Goal: Information Seeking & Learning: Learn about a topic

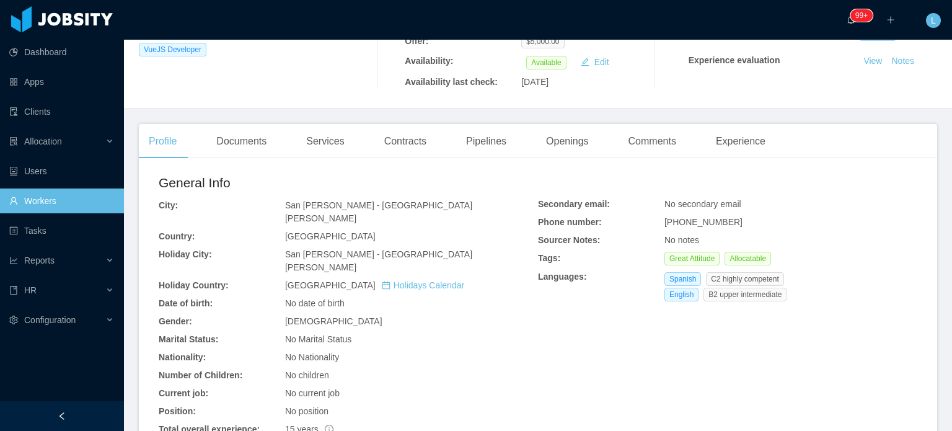
scroll to position [248, 0]
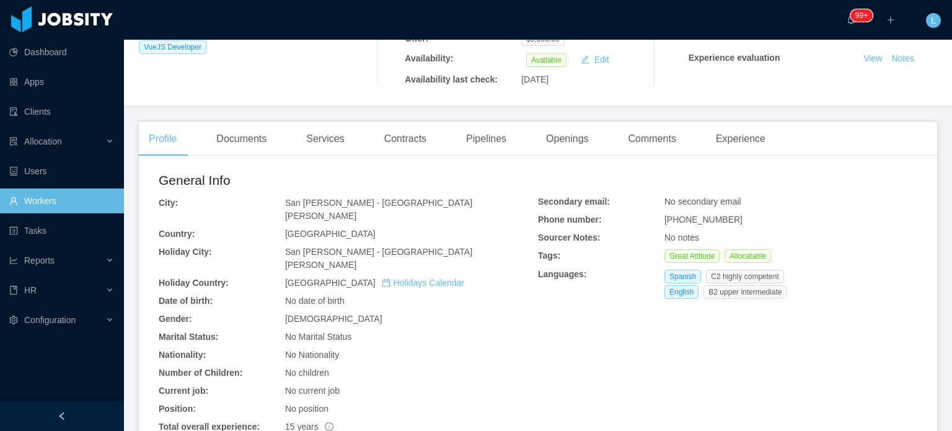
click at [697, 214] on span "+50683180160" at bounding box center [703, 219] width 78 height 10
copy span "+50683180160"
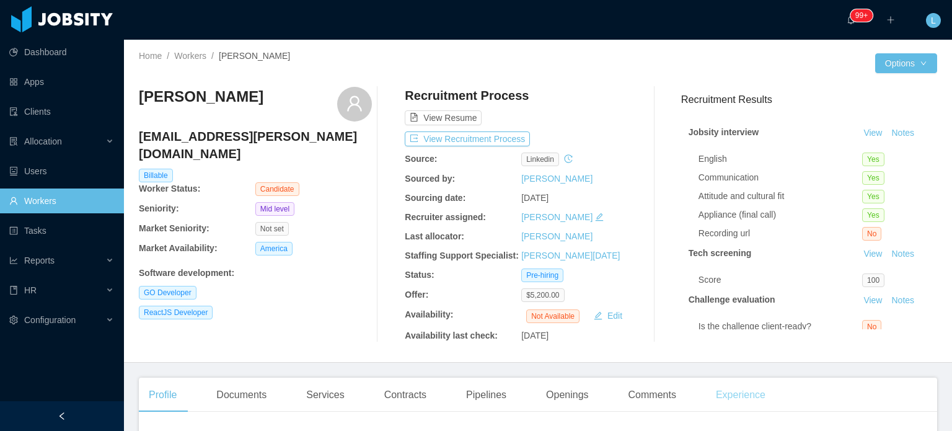
click at [742, 400] on div "Experience" at bounding box center [740, 394] width 69 height 35
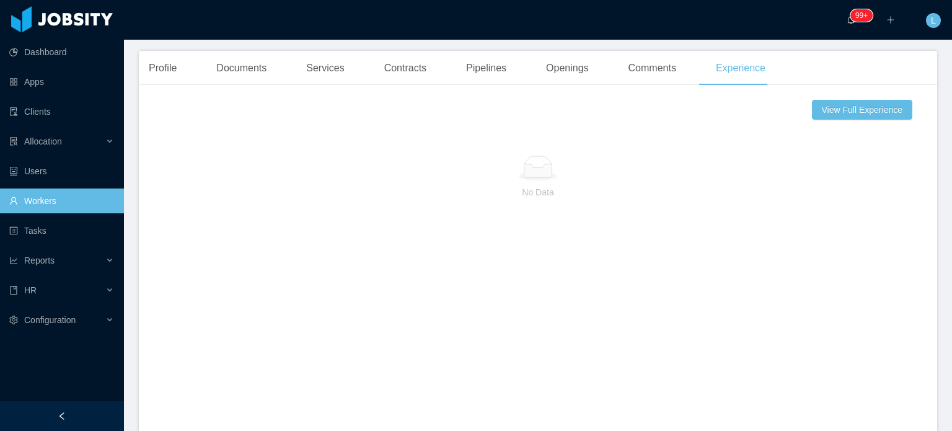
scroll to position [124, 0]
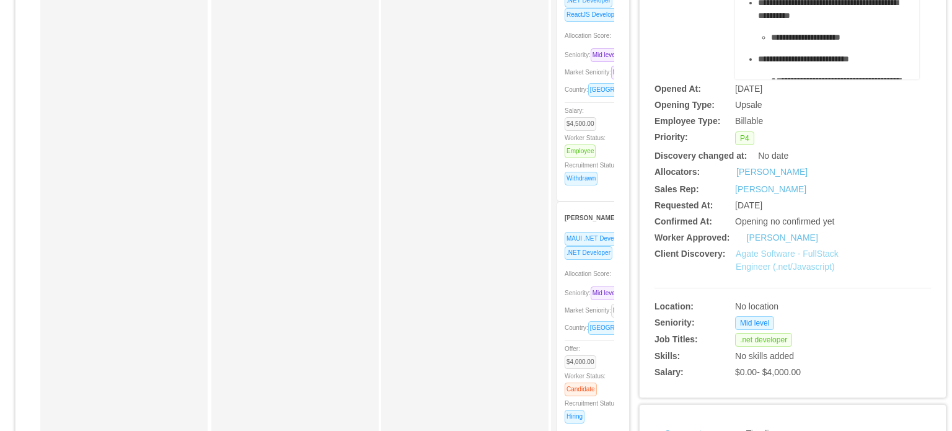
scroll to position [186, 0]
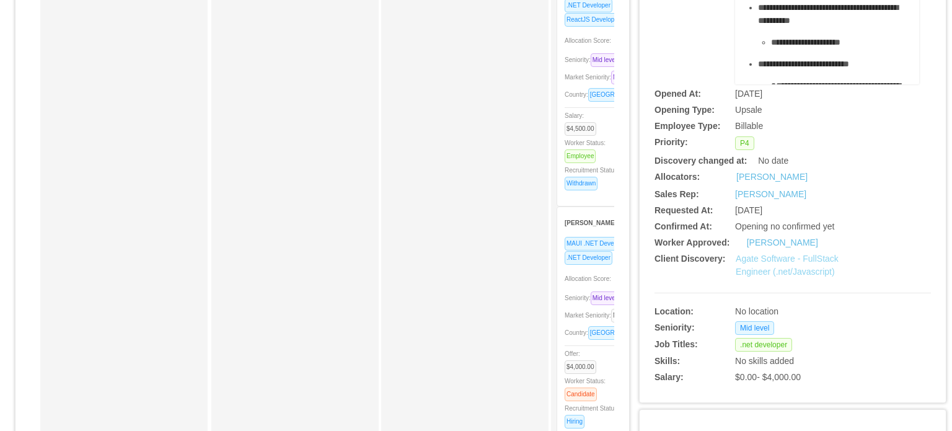
click at [771, 265] on link "Agate Software - FullStack Engineer (.net/Javascript)" at bounding box center [786, 264] width 103 height 23
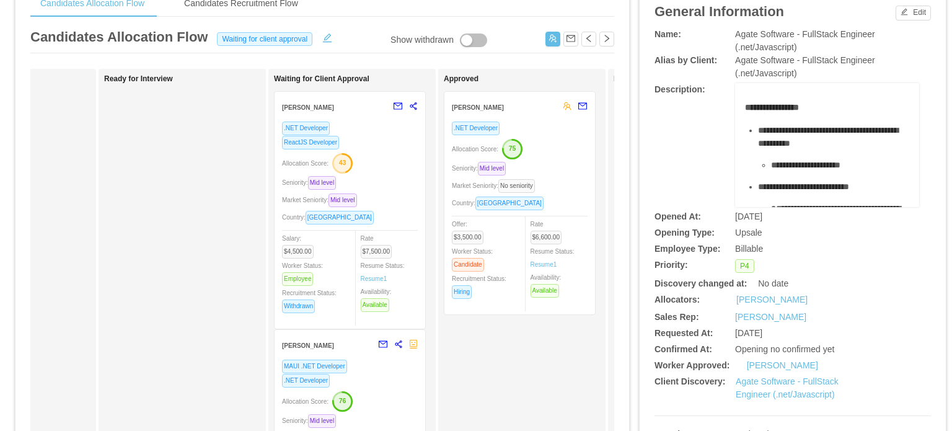
scroll to position [62, 0]
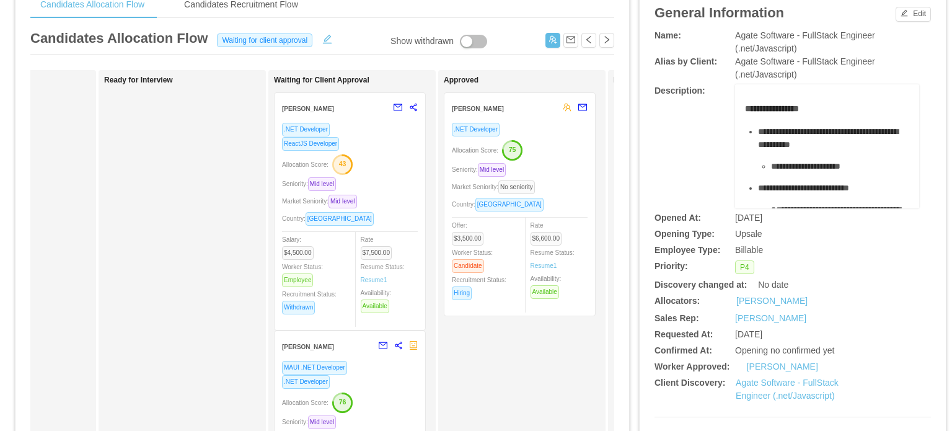
click at [536, 139] on div "Allocation Score: 75" at bounding box center [520, 149] width 136 height 20
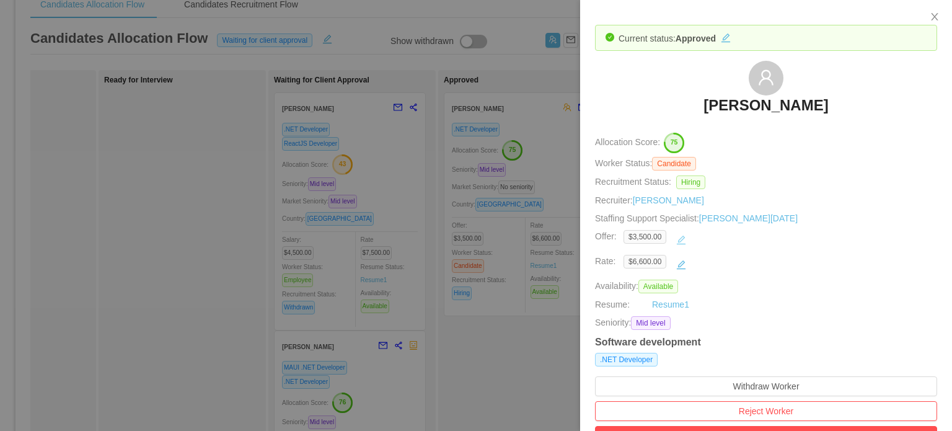
click at [681, 241] on button "button" at bounding box center [681, 240] width 20 height 20
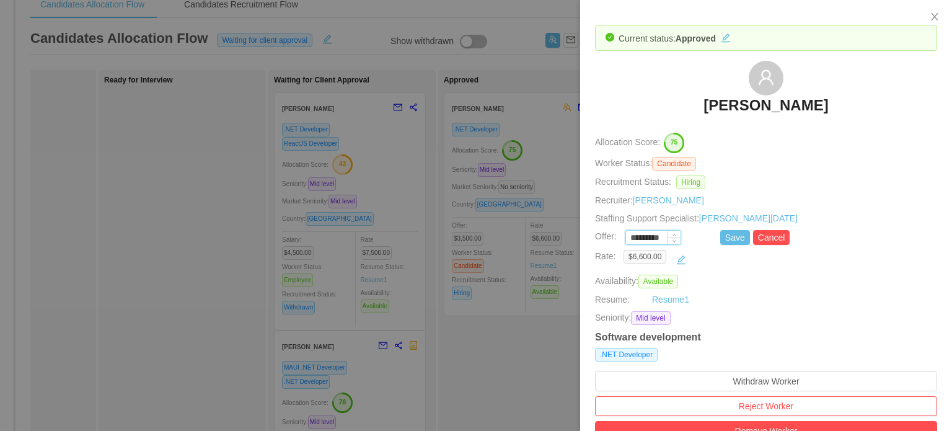
click at [638, 236] on input "*********" at bounding box center [653, 238] width 55 height 14
click at [722, 237] on button "Save" at bounding box center [735, 237] width 30 height 15
type input "*********"
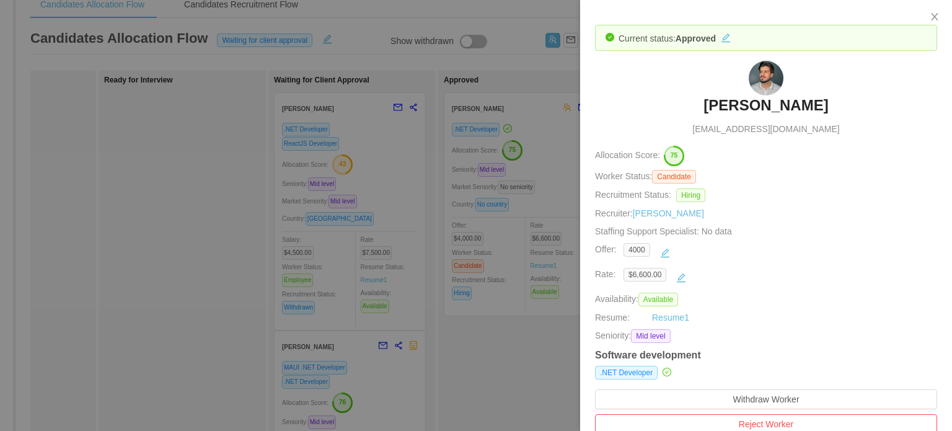
click at [570, 134] on div at bounding box center [476, 215] width 952 height 431
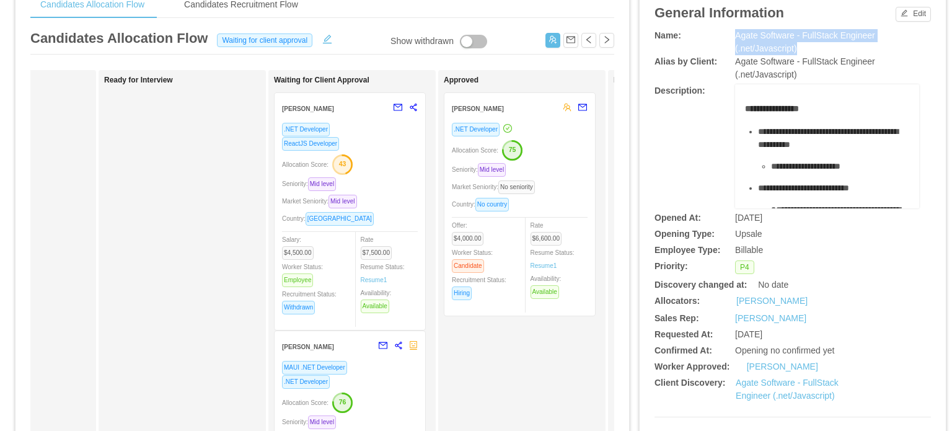
drag, startPoint x: 726, startPoint y: 34, endPoint x: 802, endPoint y: 44, distance: 76.8
click at [802, 44] on div "Name: Agate Software - FullStack Engineer (.net/Javascript)" at bounding box center [792, 42] width 276 height 26
copy div "Agate Software - FullStack Engineer (.net/Javascript)"
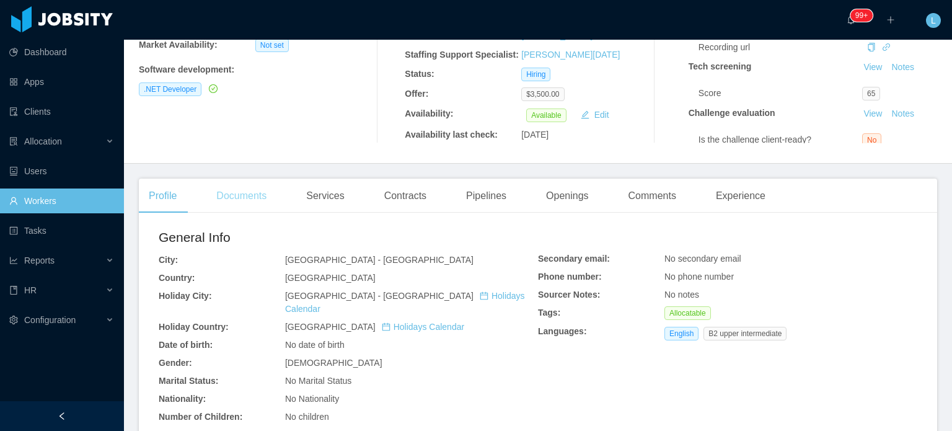
click at [248, 193] on div "Documents" at bounding box center [241, 195] width 70 height 35
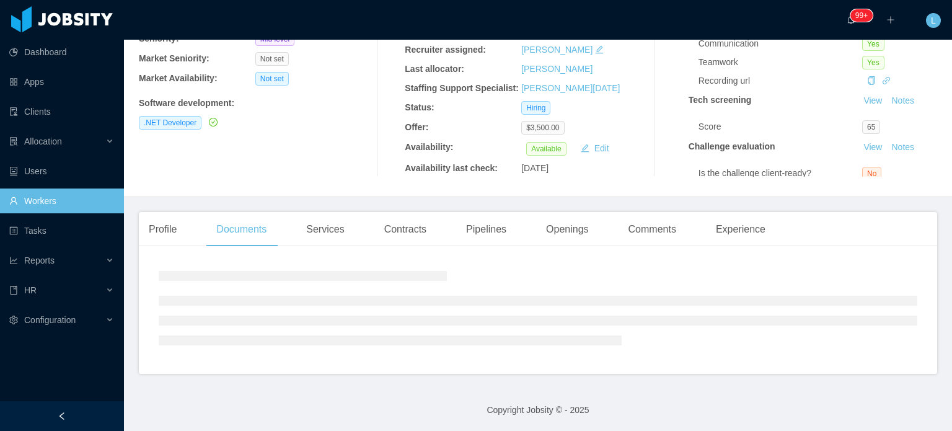
scroll to position [186, 0]
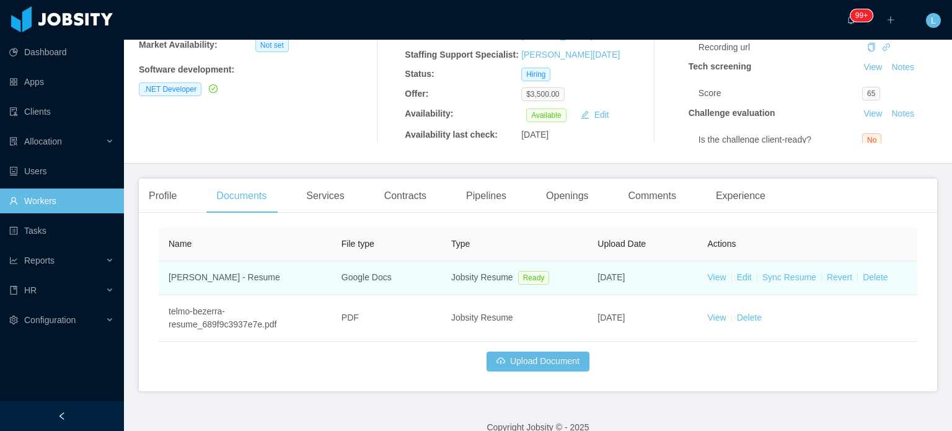
click at [720, 277] on td "View Edit Sync Resume Revert Delete" at bounding box center [807, 278] width 219 height 34
click at [717, 277] on link "View" at bounding box center [717, 277] width 19 height 10
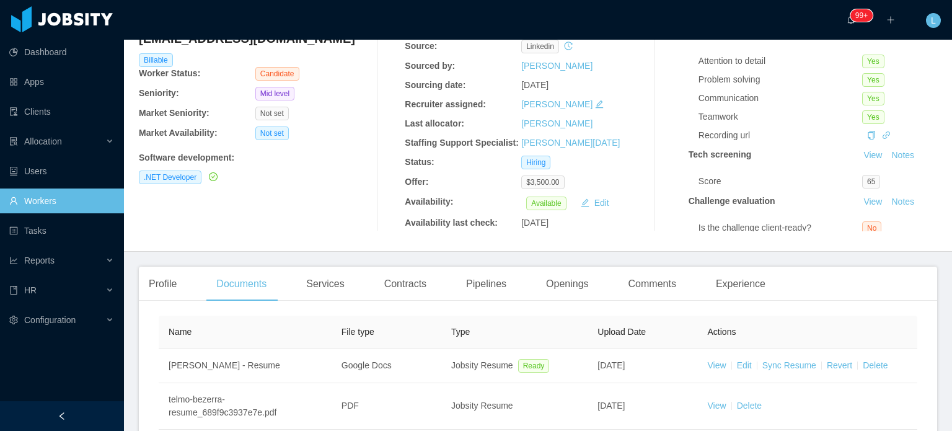
scroll to position [0, 0]
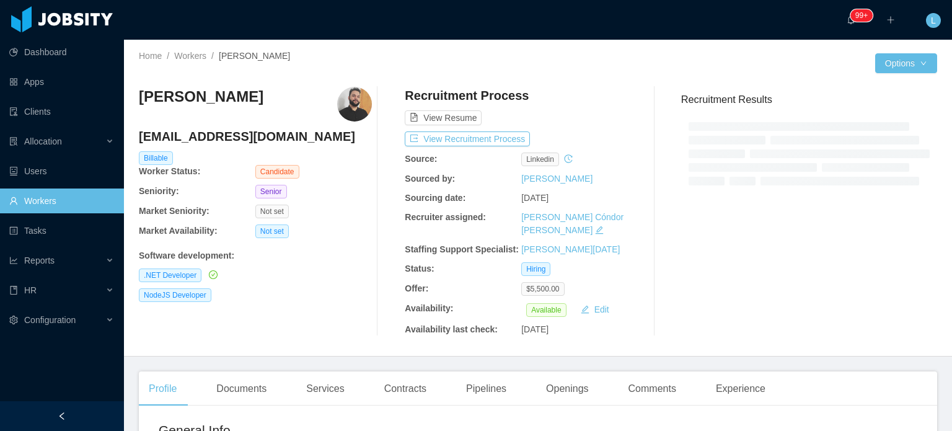
click at [250, 138] on h4 "[EMAIL_ADDRESS][DOMAIN_NAME]" at bounding box center [255, 136] width 233 height 17
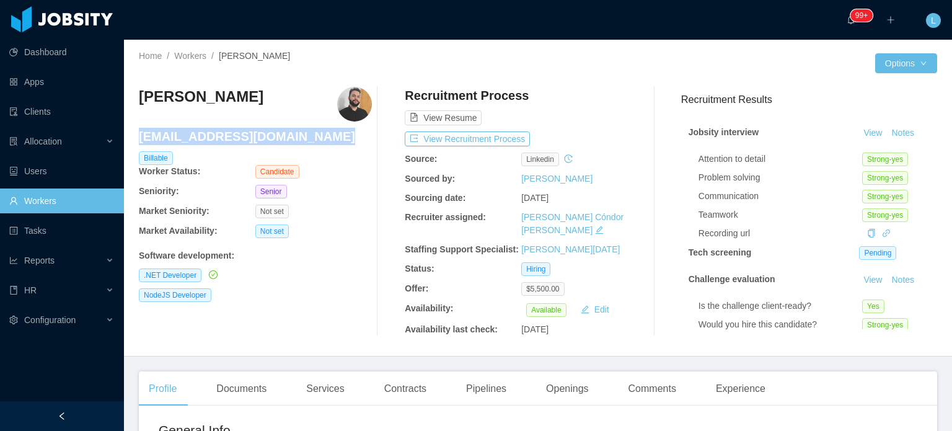
copy h4 "[EMAIL_ADDRESS][DOMAIN_NAME]"
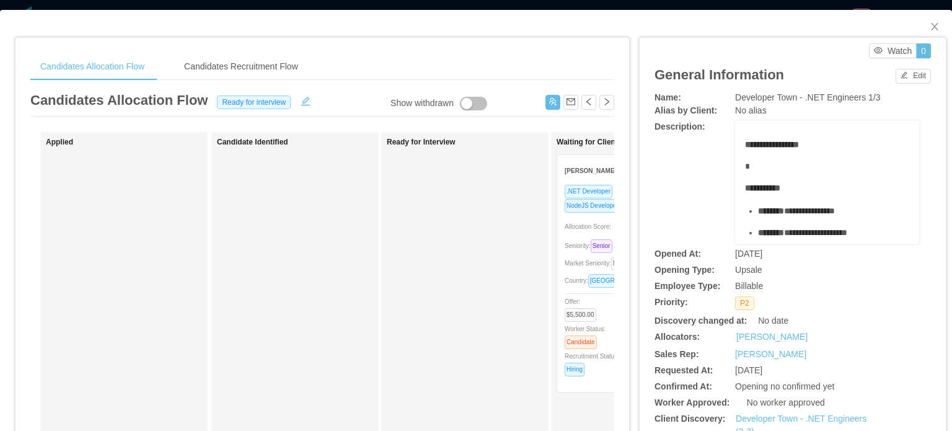
click at [568, 237] on div ".NET Developer NodeJS Developer Allocation Score: 65 Seniority: Senior Market S…" at bounding box center [632, 284] width 136 height 200
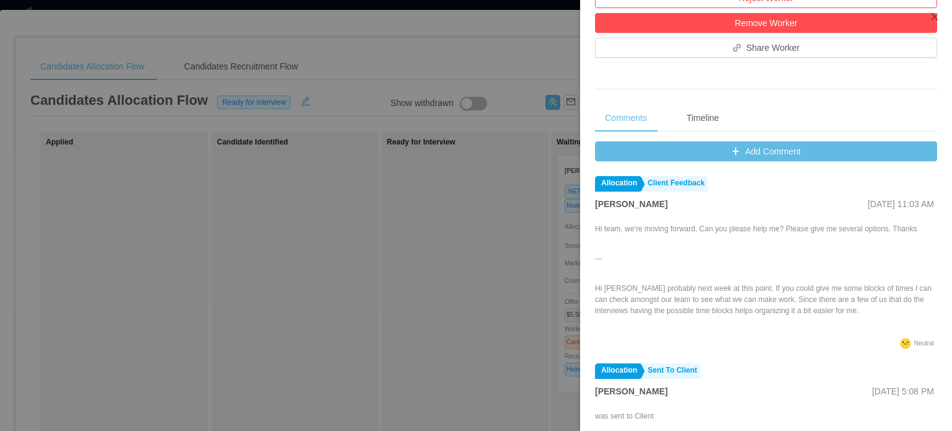
scroll to position [434, 0]
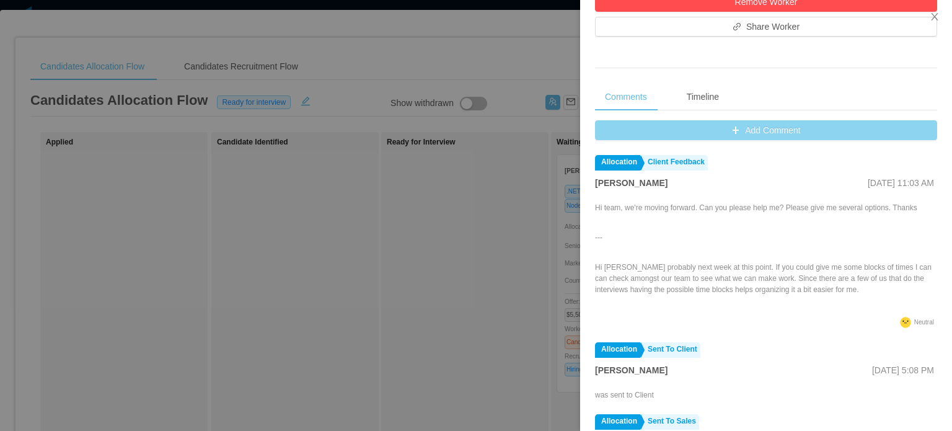
click at [745, 141] on div "Add Comment Allocation Client Feedback Patricia Ponce Aug 28th, 2025 11:03 AM H…" at bounding box center [766, 320] width 342 height 401
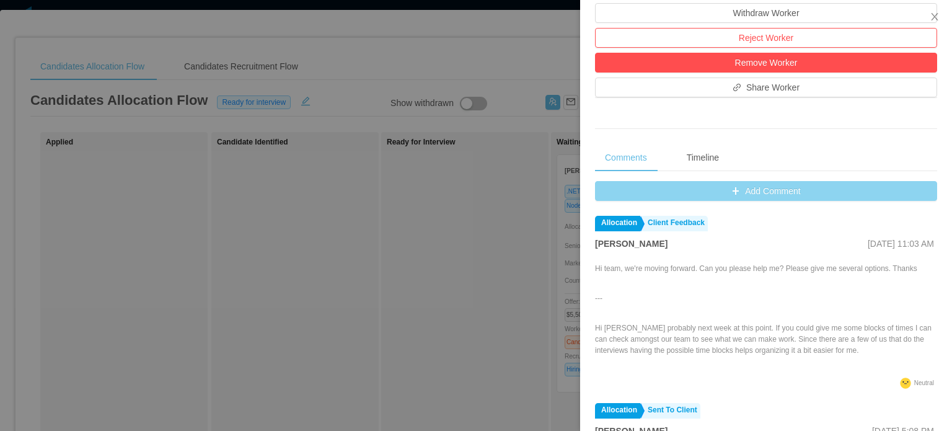
scroll to position [372, 0]
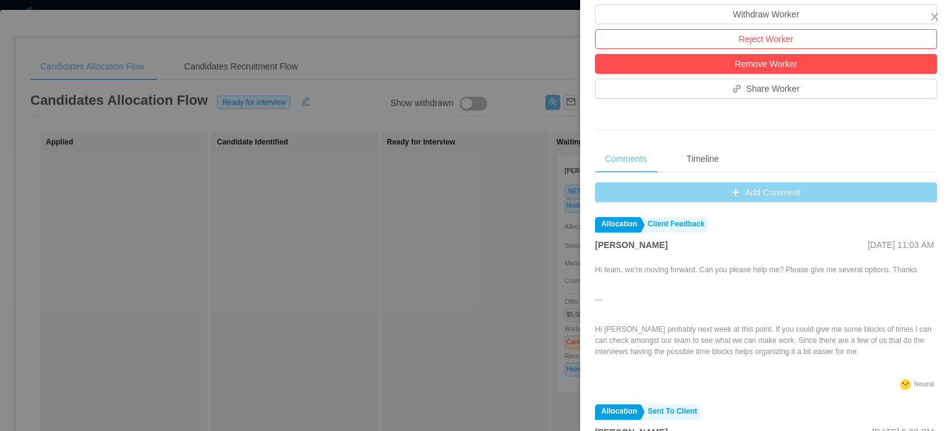
click at [758, 196] on button "Add Comment" at bounding box center [766, 192] width 342 height 20
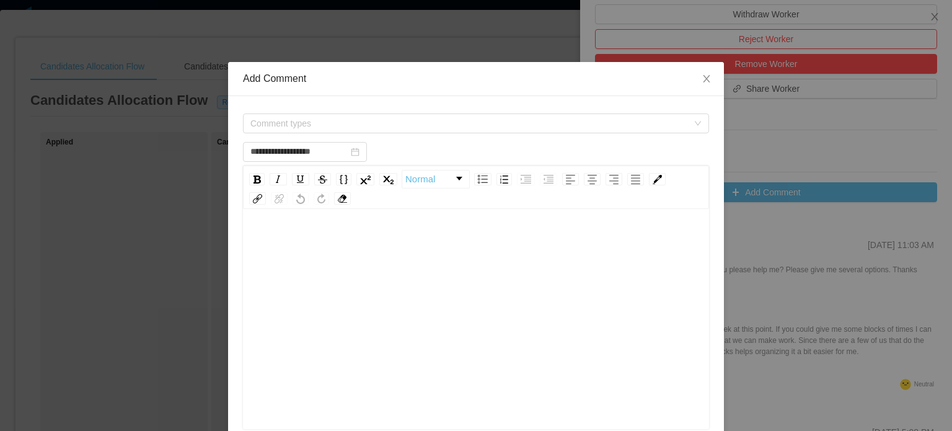
click at [411, 242] on div "rdw-editor" at bounding box center [476, 242] width 447 height 25
click at [331, 240] on span "**********" at bounding box center [292, 242] width 79 height 9
click at [416, 242] on span "**********" at bounding box center [372, 242] width 88 height 9
click at [464, 242] on div "**********" at bounding box center [476, 242] width 447 height 25
click at [274, 242] on span "**********" at bounding box center [291, 242] width 76 height 9
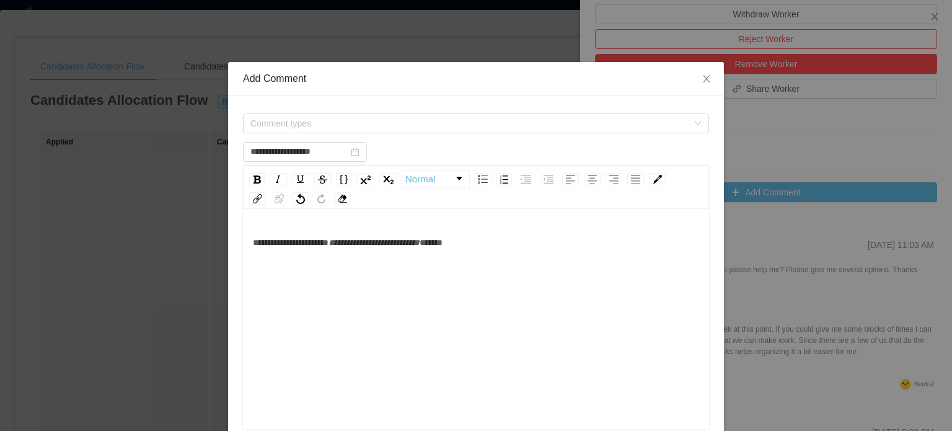
click at [295, 255] on div "**********" at bounding box center [476, 338] width 447 height 217
click at [414, 121] on span "Comment types" at bounding box center [468, 123] width 437 height 12
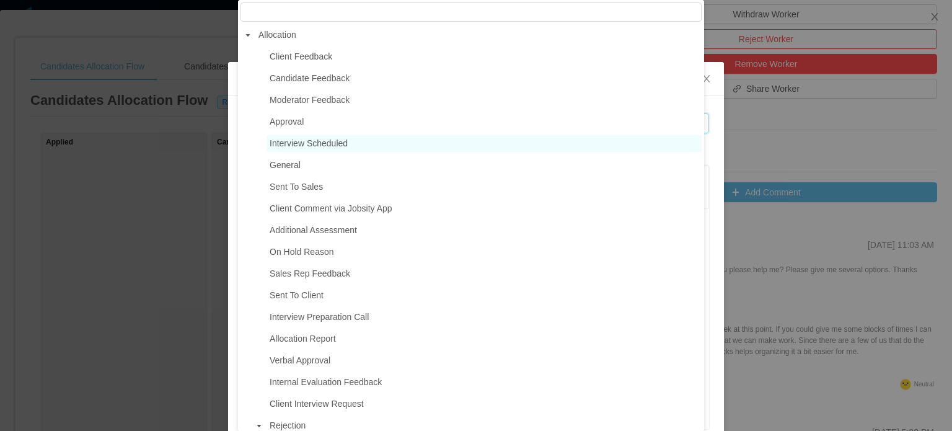
click at [310, 139] on span "Interview Scheduled" at bounding box center [309, 143] width 78 height 10
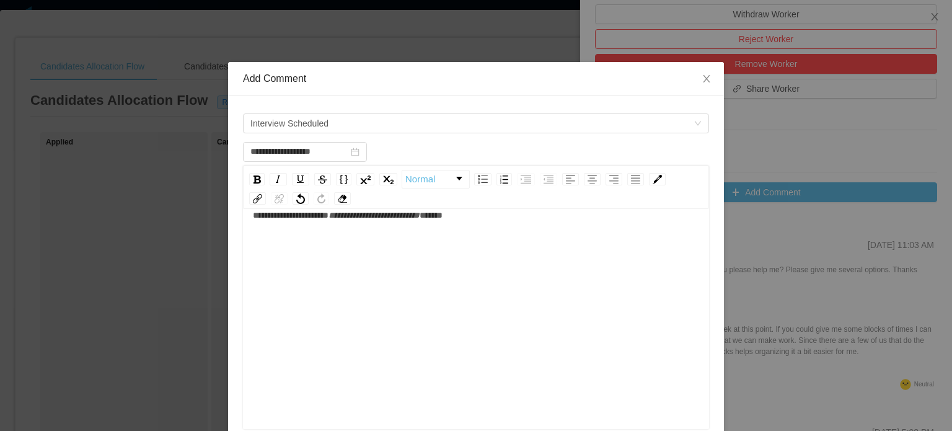
click at [492, 291] on div "**********" at bounding box center [476, 311] width 447 height 217
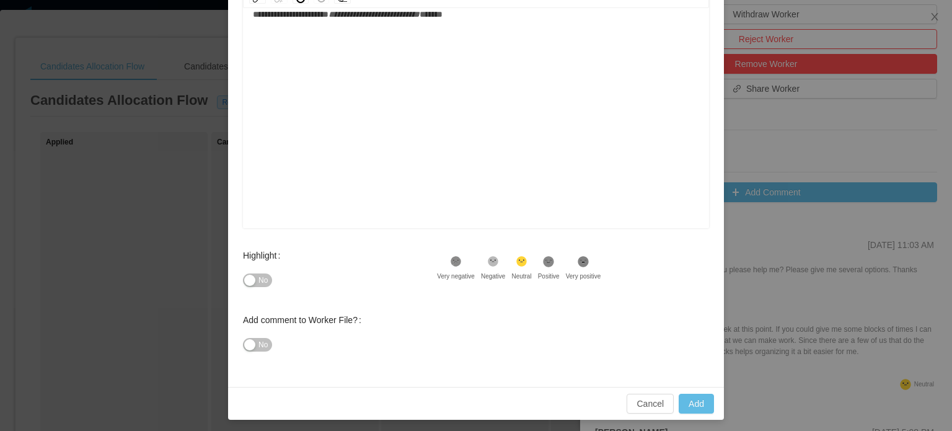
scroll to position [203, 0]
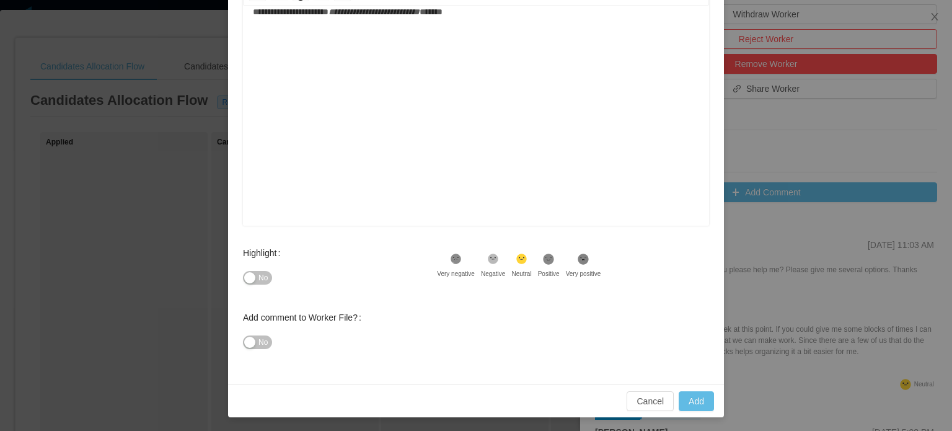
click at [245, 274] on button "No" at bounding box center [257, 278] width 29 height 14
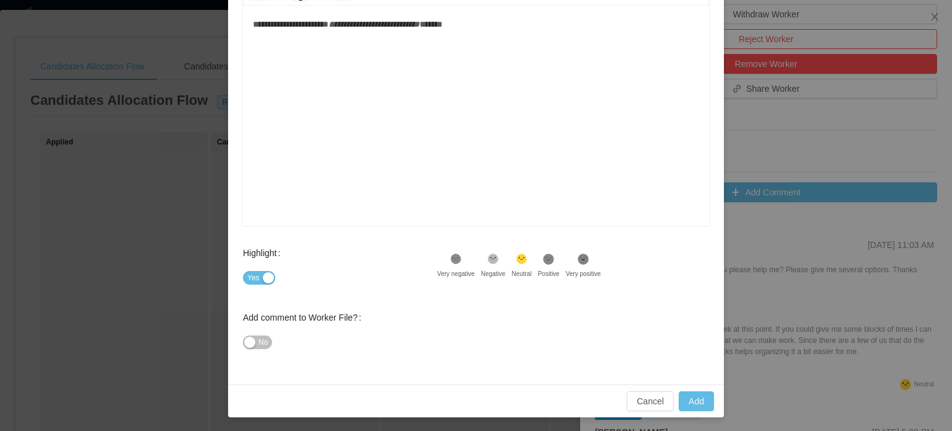
scroll to position [0, 0]
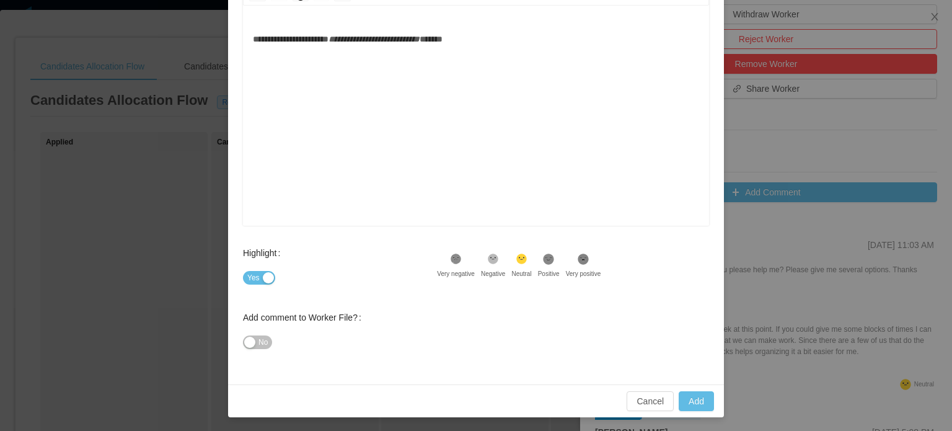
click at [254, 274] on button "Yes" at bounding box center [259, 278] width 32 height 14
click at [691, 396] on button "Add" at bounding box center [695, 401] width 35 height 20
type input "**********"
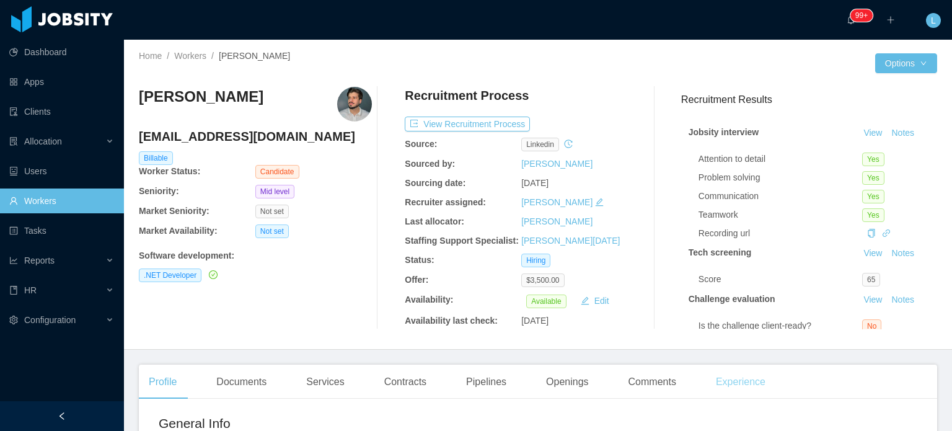
click at [742, 372] on div "Experience" at bounding box center [740, 381] width 69 height 35
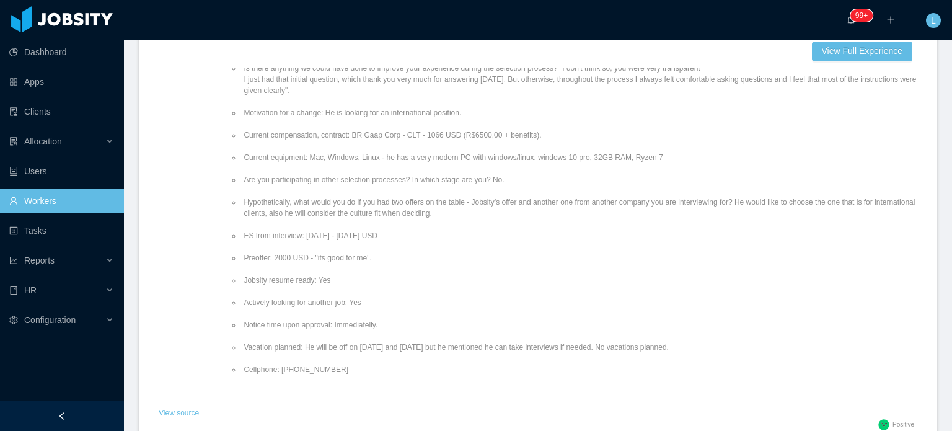
scroll to position [310, 0]
drag, startPoint x: 347, startPoint y: 154, endPoint x: 620, endPoint y: 156, distance: 272.6
click at [620, 156] on li "Current equipment: Mac, Windows, Linux - he has a very modern PC with windows/l…" at bounding box center [579, 156] width 676 height 11
click at [423, 154] on li "Current equipment: Mac, Windows, Linux - he has a very modern PC with windows/l…" at bounding box center [579, 156] width 676 height 11
drag, startPoint x: 449, startPoint y: 156, endPoint x: 568, endPoint y: 156, distance: 119.6
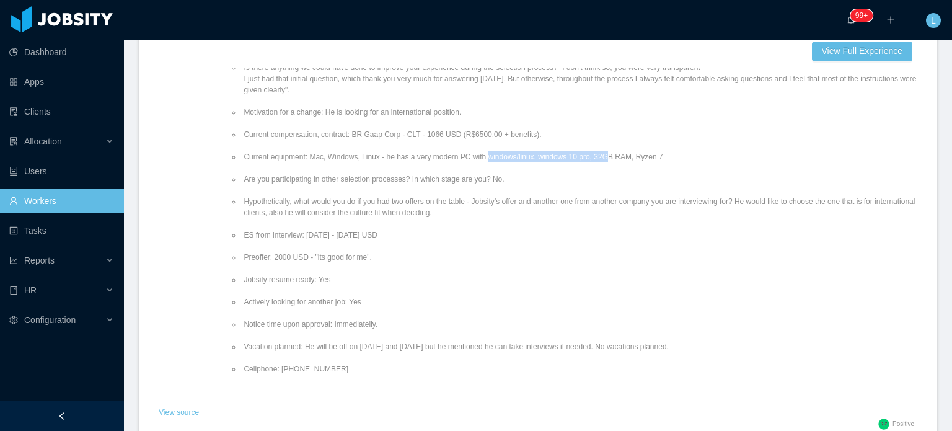
click at [568, 156] on li "Current equipment: Mac, Windows, Linux - he has a very modern PC with windows/l…" at bounding box center [579, 156] width 676 height 11
click at [512, 156] on li "Current equipment: Mac, Windows, Linux - he has a very modern PC with windows/l…" at bounding box center [579, 156] width 676 height 11
drag, startPoint x: 498, startPoint y: 156, endPoint x: 620, endPoint y: 158, distance: 122.1
click at [620, 158] on li "Current equipment: Mac, Windows, Linux - he has a very modern PC with windows/l…" at bounding box center [579, 156] width 676 height 11
copy li "windows 10 pro, 32GB RAM, Ryzen 7"
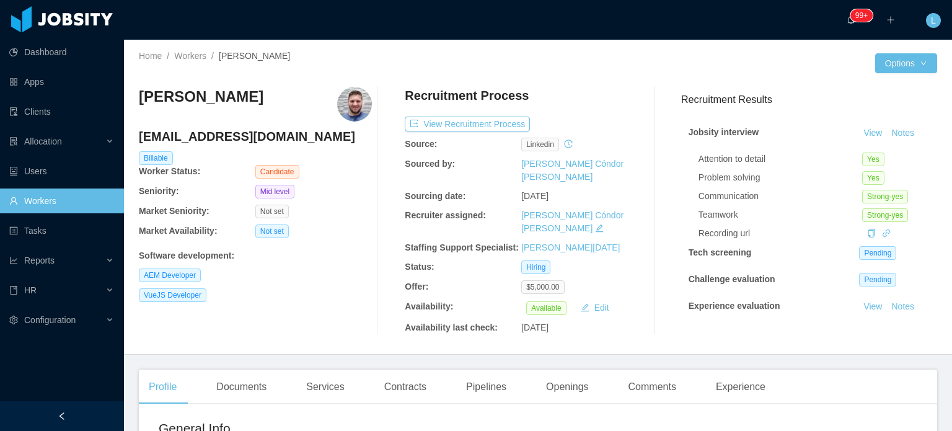
click at [255, 143] on h4 "[EMAIL_ADDRESS][DOMAIN_NAME]" at bounding box center [255, 136] width 233 height 17
copy h4 "[EMAIL_ADDRESS][DOMAIN_NAME]"
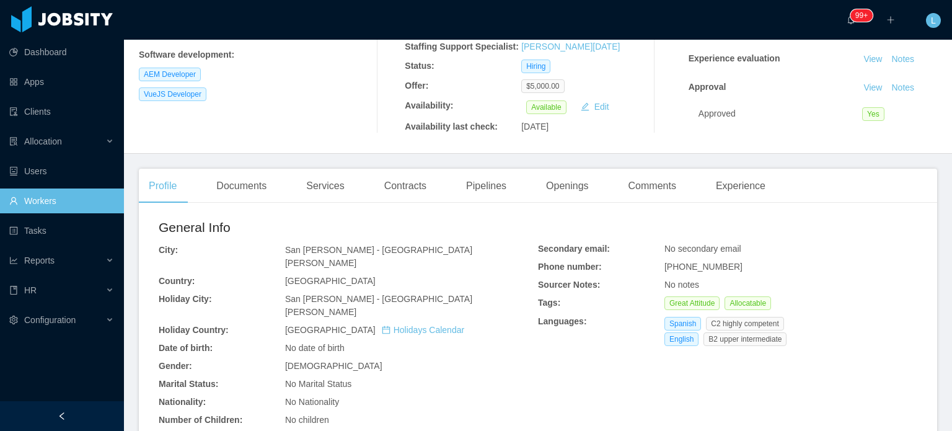
scroll to position [248, 0]
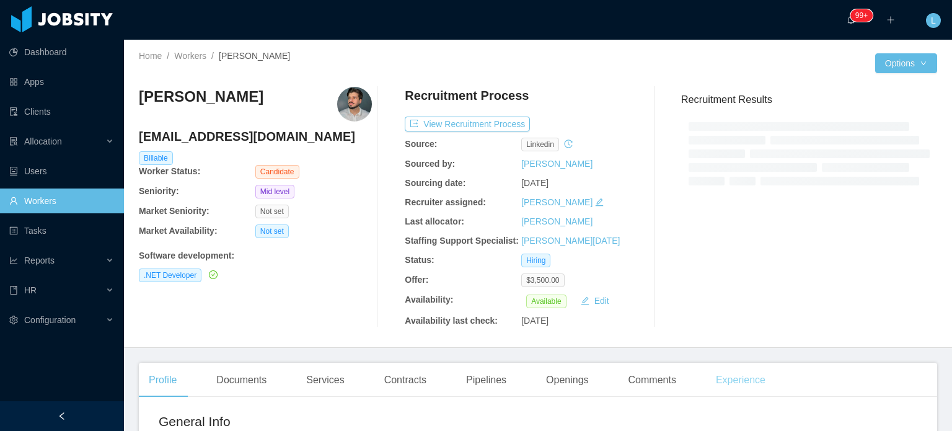
click at [720, 380] on div "Experience" at bounding box center [740, 379] width 69 height 35
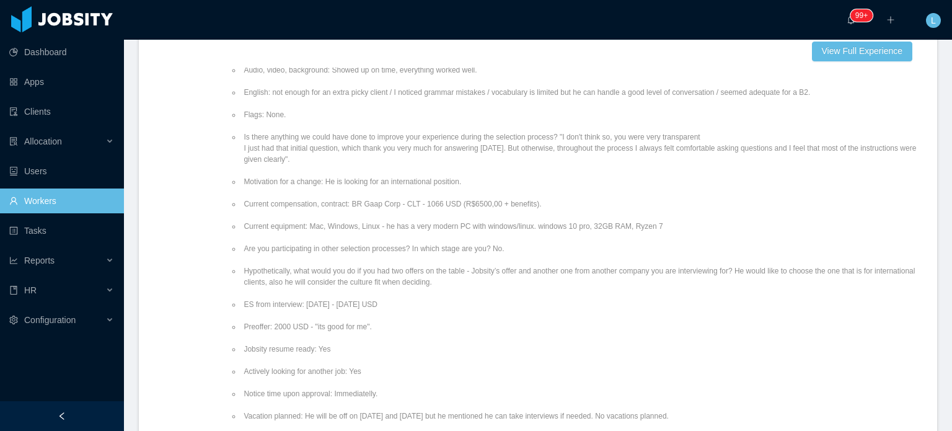
scroll to position [248, 0]
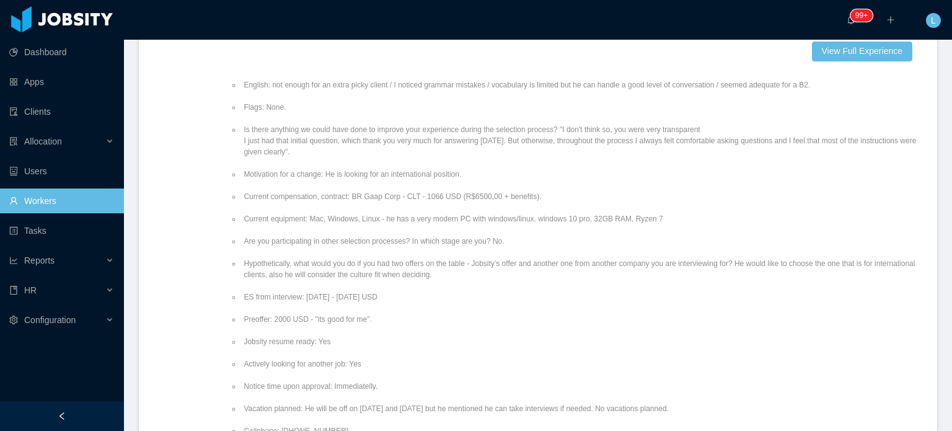
drag, startPoint x: 498, startPoint y: 218, endPoint x: 622, endPoint y: 215, distance: 124.0
click at [623, 218] on li "Current equipment: Mac, Windows, Linux - he has a very modern PC with windows/l…" at bounding box center [579, 218] width 676 height 11
copy li "windows 10 pro, 32GB RAM, Ryzen 7"
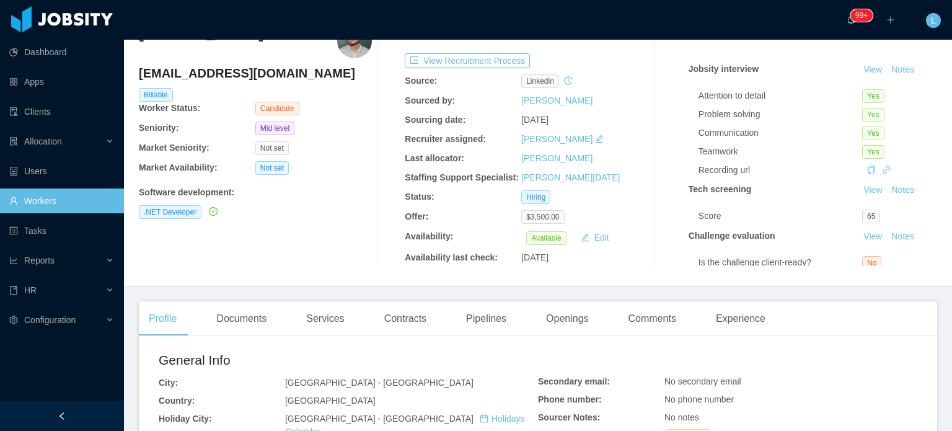
scroll to position [62, 0]
click at [572, 317] on div "Openings" at bounding box center [567, 319] width 63 height 35
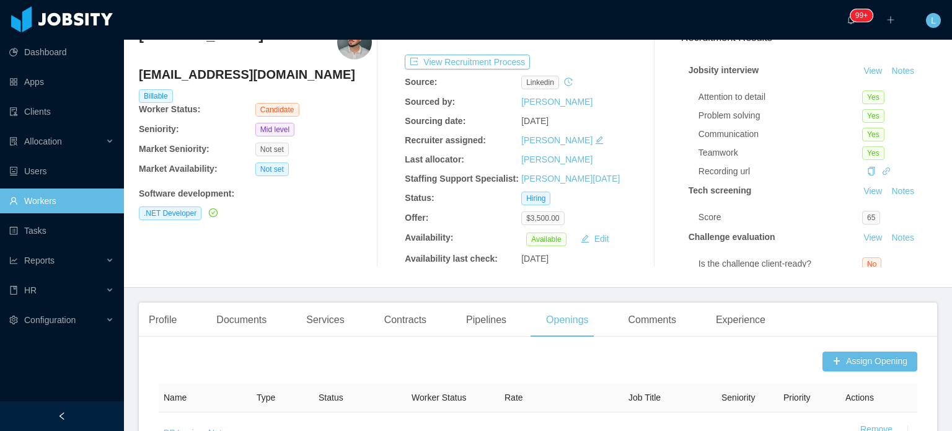
click at [222, 71] on h4 "[EMAIL_ADDRESS][DOMAIN_NAME]" at bounding box center [255, 74] width 233 height 17
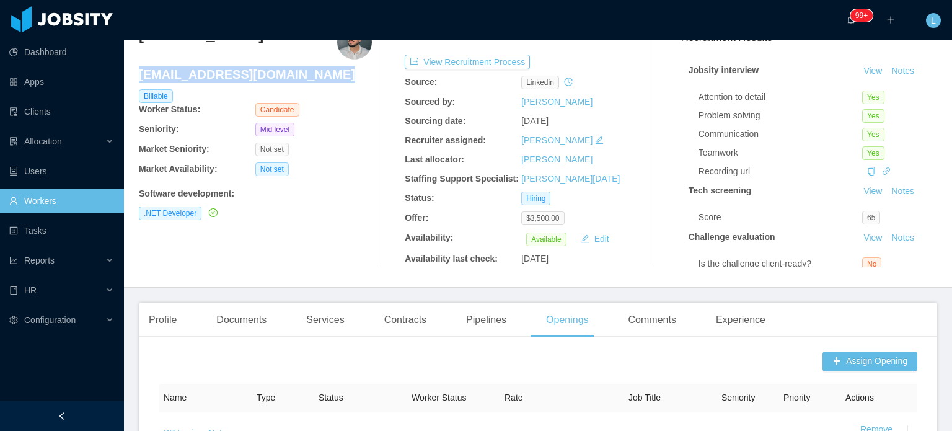
click at [222, 71] on h4 "[EMAIL_ADDRESS][DOMAIN_NAME]" at bounding box center [255, 74] width 233 height 17
copy h4 "[EMAIL_ADDRESS][DOMAIN_NAME]"
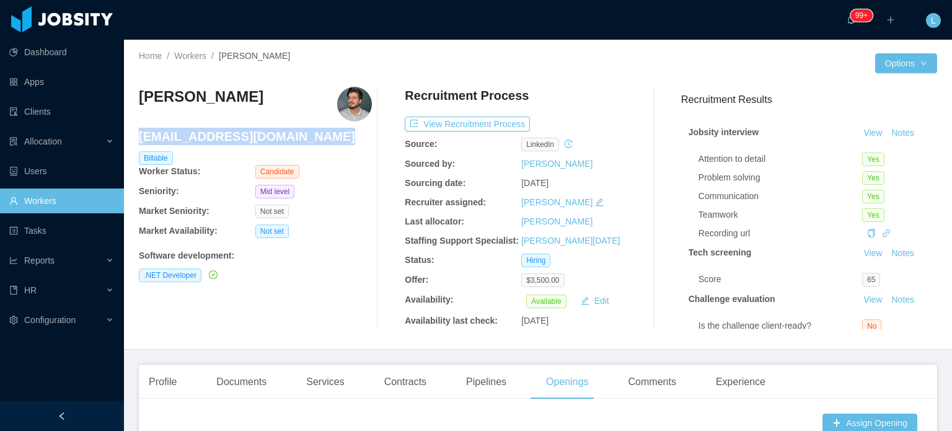
copy h4 "[EMAIL_ADDRESS][DOMAIN_NAME]"
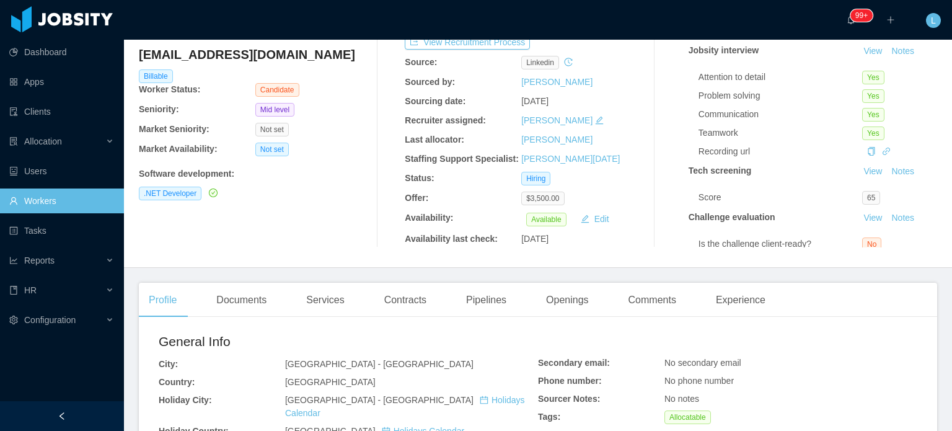
scroll to position [62, 0]
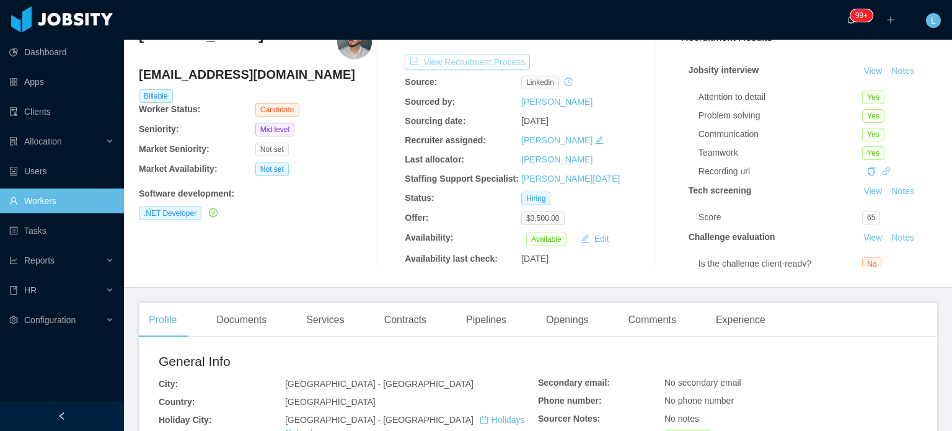
click at [446, 61] on button "View Recruitment Process" at bounding box center [467, 62] width 125 height 15
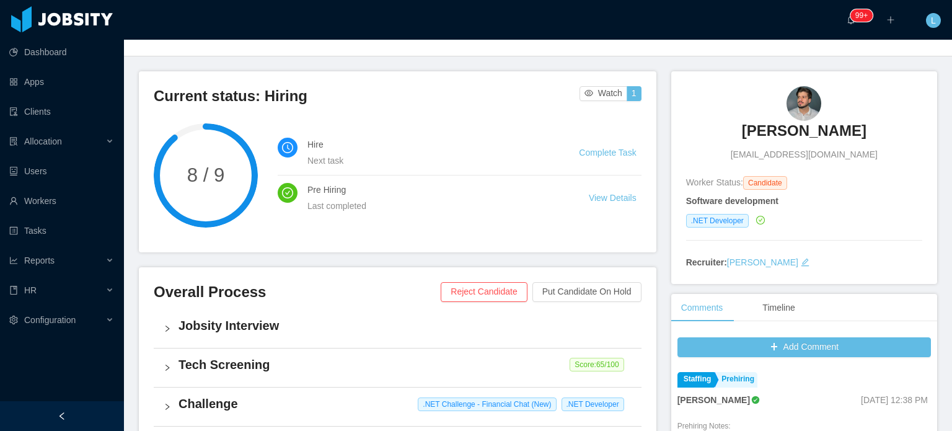
scroll to position [248, 0]
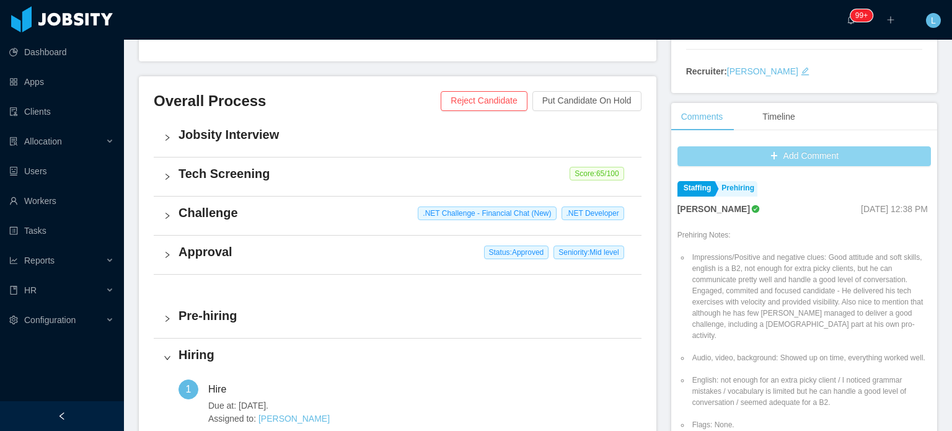
click at [778, 159] on button "Add Comment" at bounding box center [803, 156] width 253 height 20
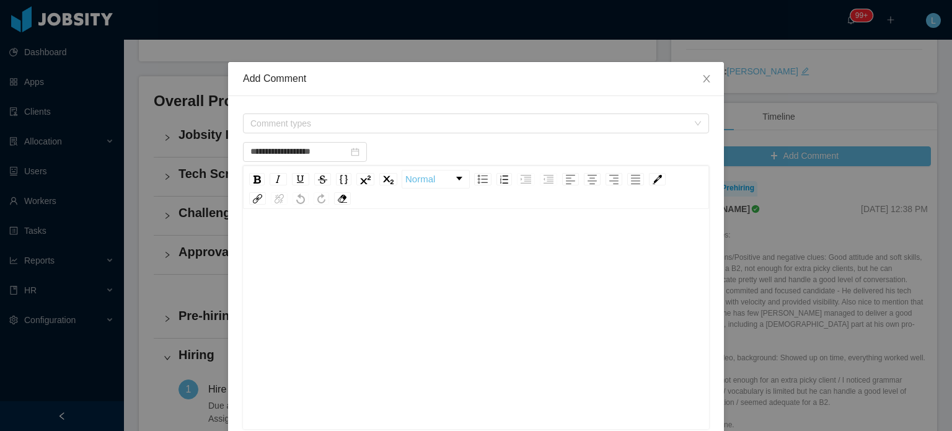
click at [527, 297] on div "rdw-editor" at bounding box center [476, 338] width 447 height 217
click at [366, 116] on span "Comment types" at bounding box center [471, 123] width 443 height 19
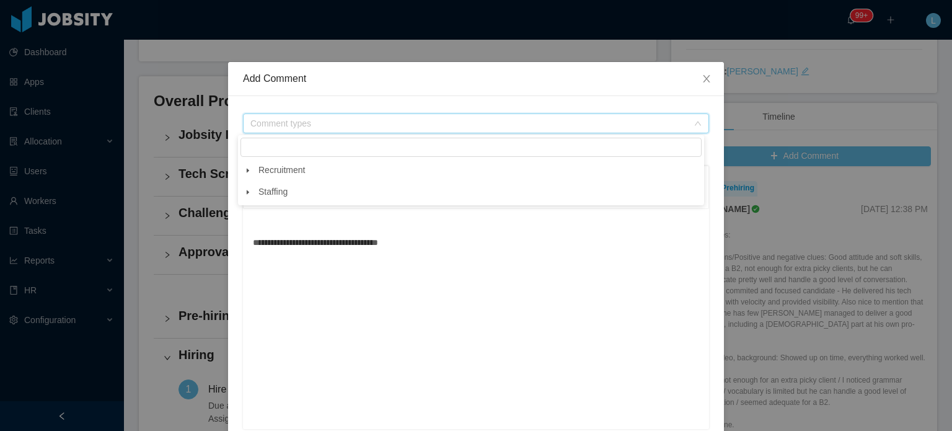
click at [245, 175] on span at bounding box center [247, 170] width 15 height 15
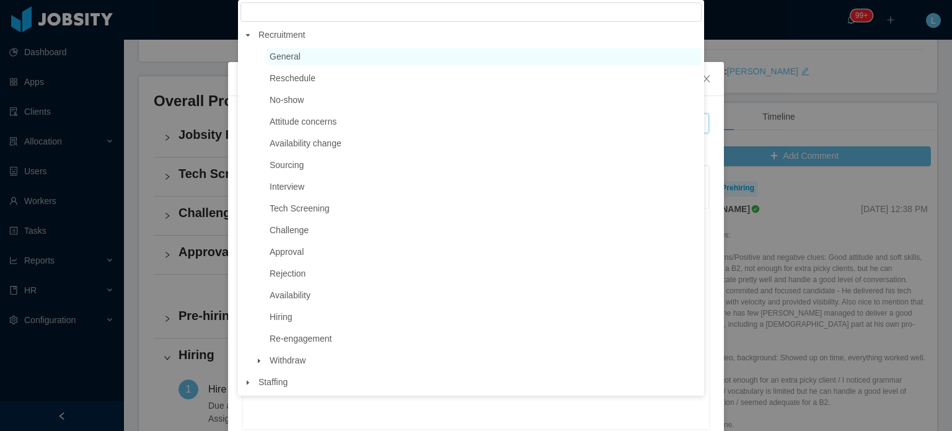
click at [292, 51] on span "General" at bounding box center [285, 56] width 31 height 10
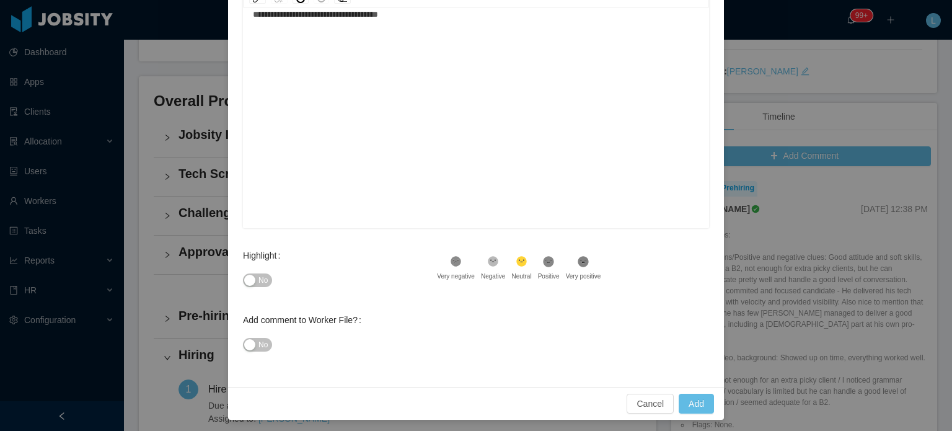
scroll to position [203, 0]
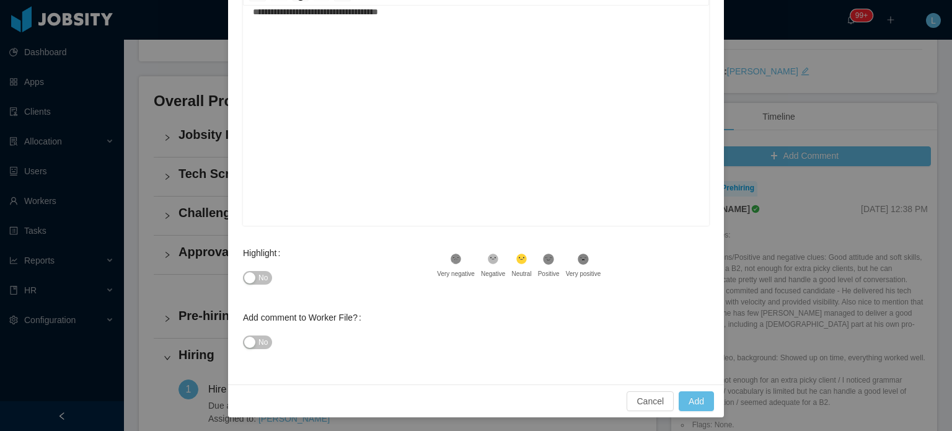
click at [258, 274] on span "No" at bounding box center [262, 277] width 9 height 12
click at [701, 397] on button "Add" at bounding box center [695, 401] width 35 height 20
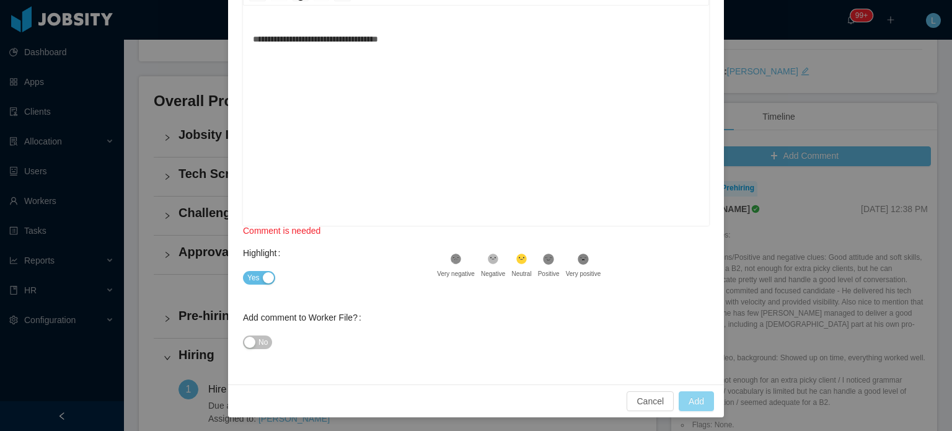
scroll to position [0, 0]
click at [416, 108] on div "**********" at bounding box center [476, 135] width 447 height 217
type input "**********"
click at [708, 395] on button "Add" at bounding box center [695, 401] width 35 height 20
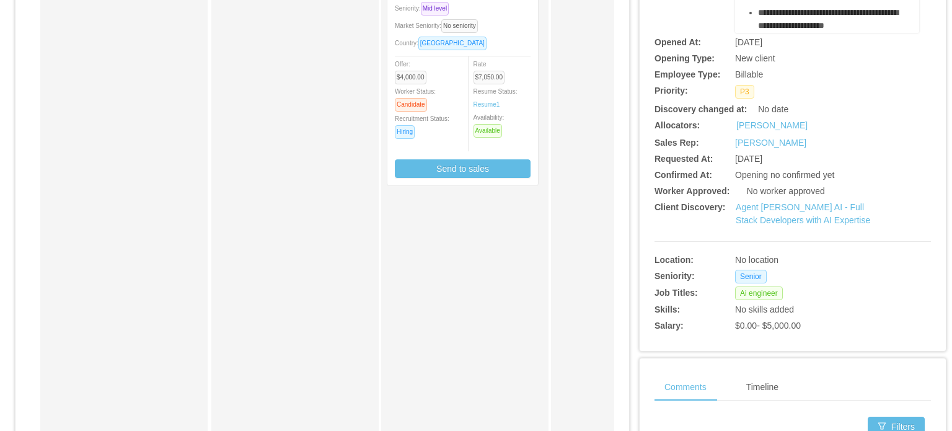
scroll to position [248, 0]
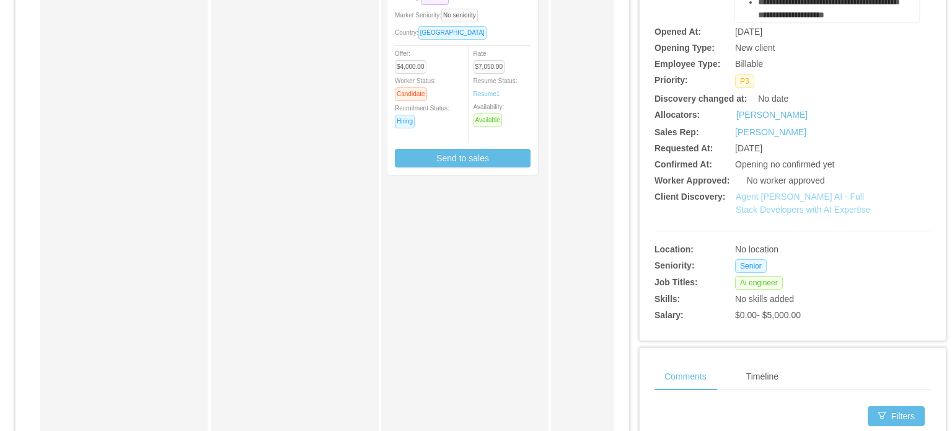
click at [779, 207] on link "Agent [PERSON_NAME] AI - Full Stack Developers with AI Expertise" at bounding box center [802, 202] width 134 height 23
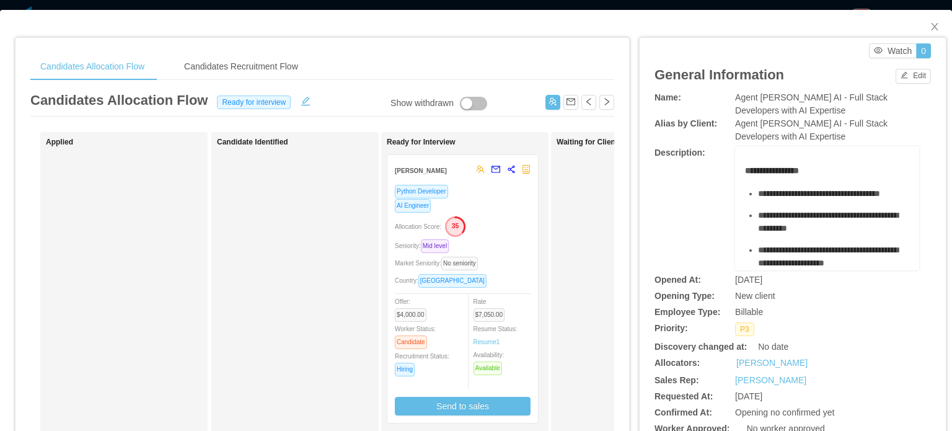
scroll to position [0, 0]
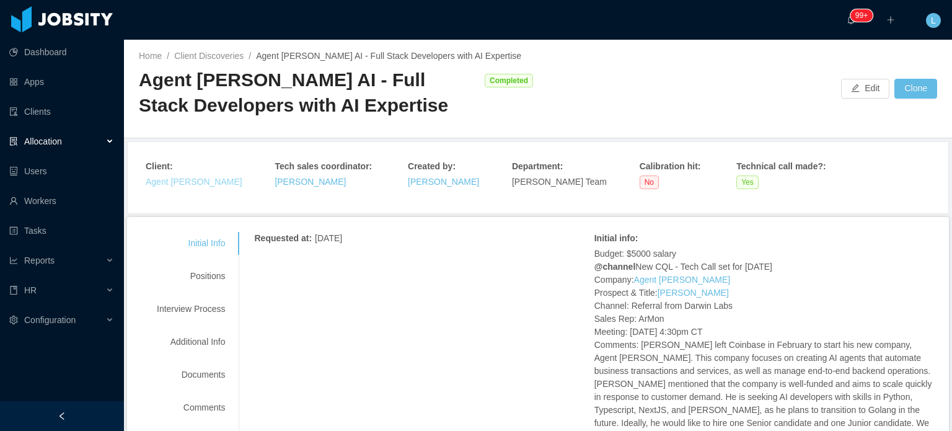
click at [180, 182] on link "Agent [PERSON_NAME]" at bounding box center [194, 182] width 97 height 10
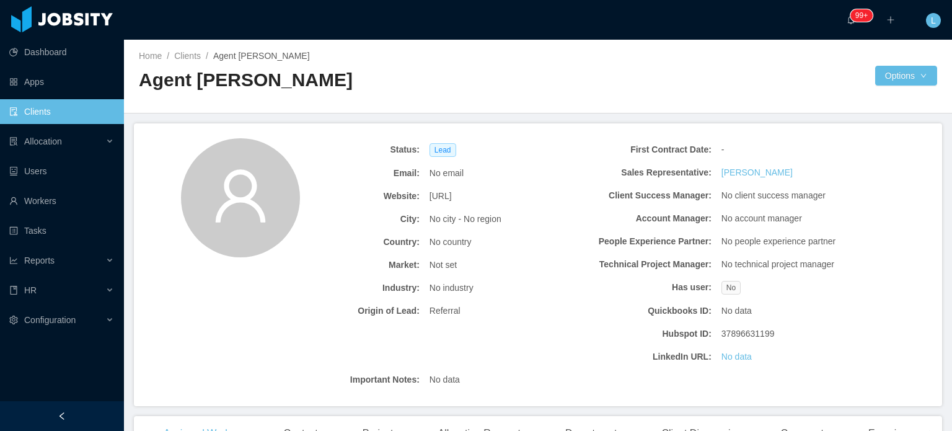
click at [431, 195] on span "[URL]" at bounding box center [440, 196] width 22 height 13
copy span "[URL]"
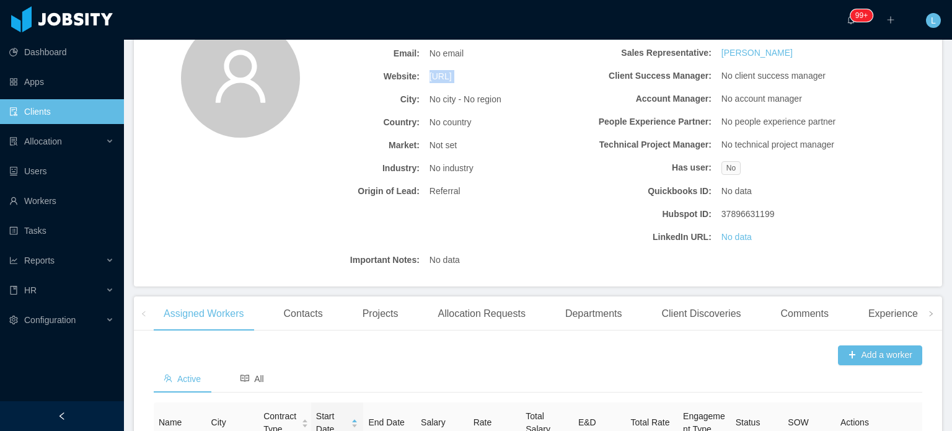
scroll to position [310, 0]
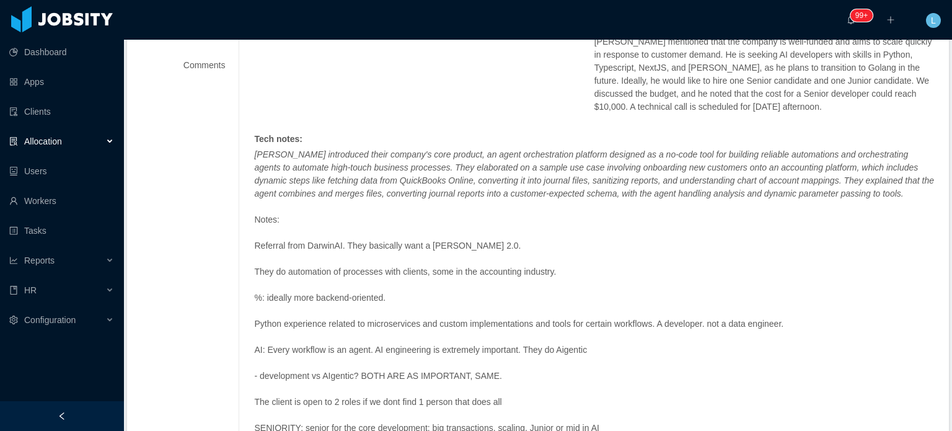
scroll to position [301, 0]
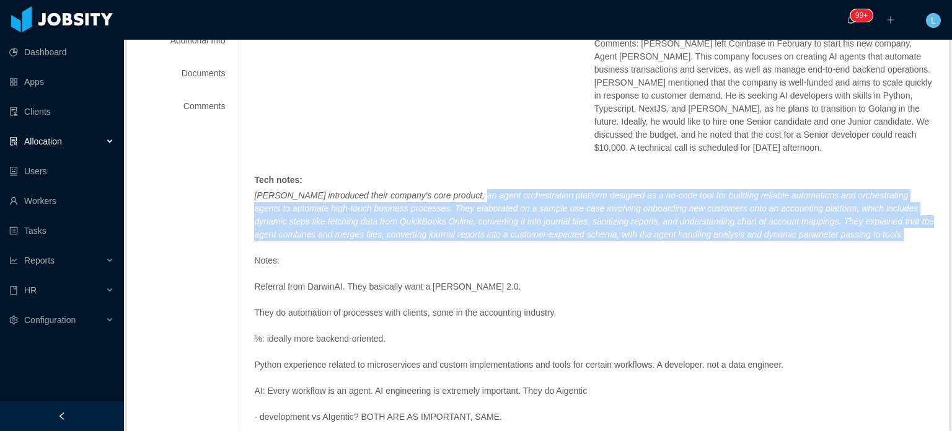
drag, startPoint x: 463, startPoint y: 195, endPoint x: 861, endPoint y: 232, distance: 399.5
click at [861, 232] on p "[PERSON_NAME] introduced their company's core product, an agent orchestration p…" at bounding box center [594, 215] width 680 height 52
copy em "an agent orchestration platform designed as a no-code tool for building reliabl…"
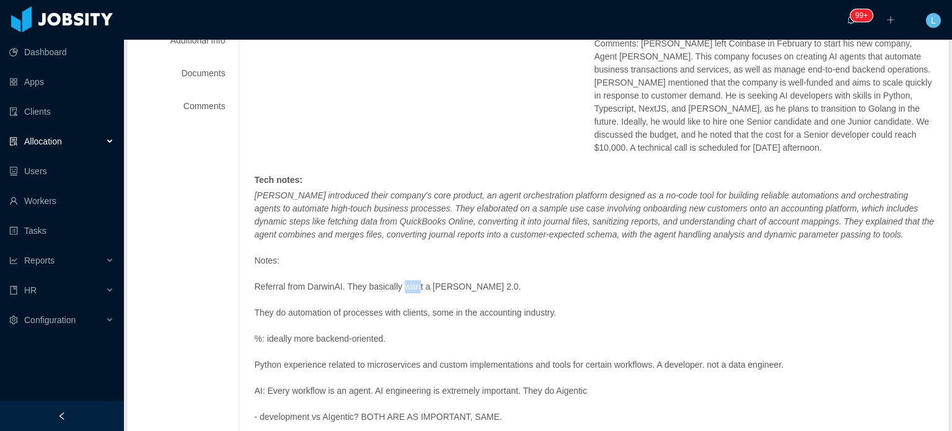
click at [412, 286] on p "Referral from DarwinAI. They basically want a [PERSON_NAME] 2.0." at bounding box center [594, 286] width 680 height 13
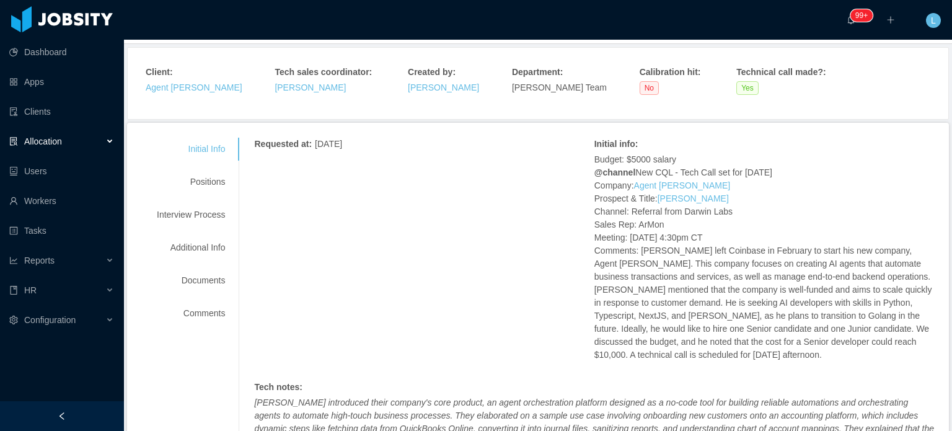
scroll to position [53, 0]
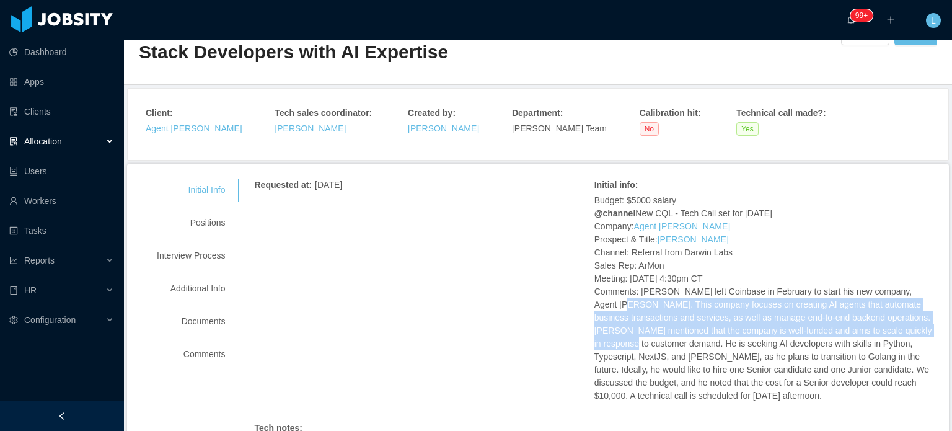
drag, startPoint x: 587, startPoint y: 302, endPoint x: 908, endPoint y: 331, distance: 321.6
copy p "This company focuses on creating AI agents that automate business transactions …"
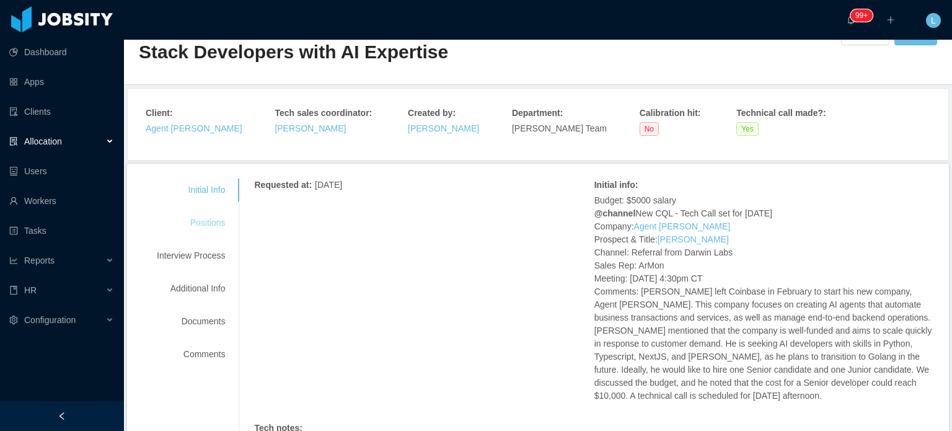
click at [216, 221] on div "Positions" at bounding box center [191, 222] width 98 height 23
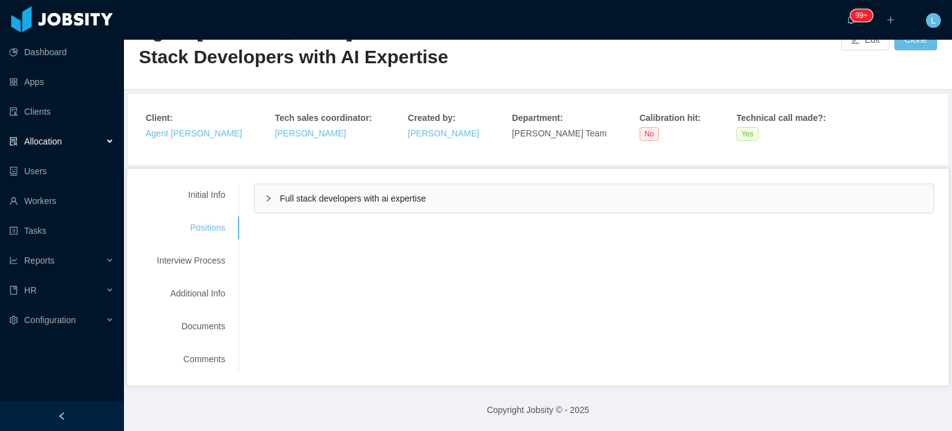
click at [335, 208] on div "Full stack developers with ai expertise" at bounding box center [594, 198] width 678 height 28
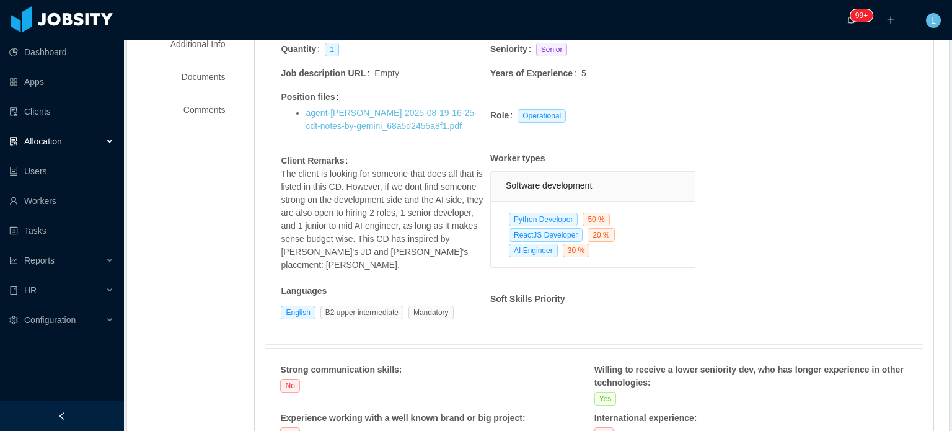
scroll to position [296, 0]
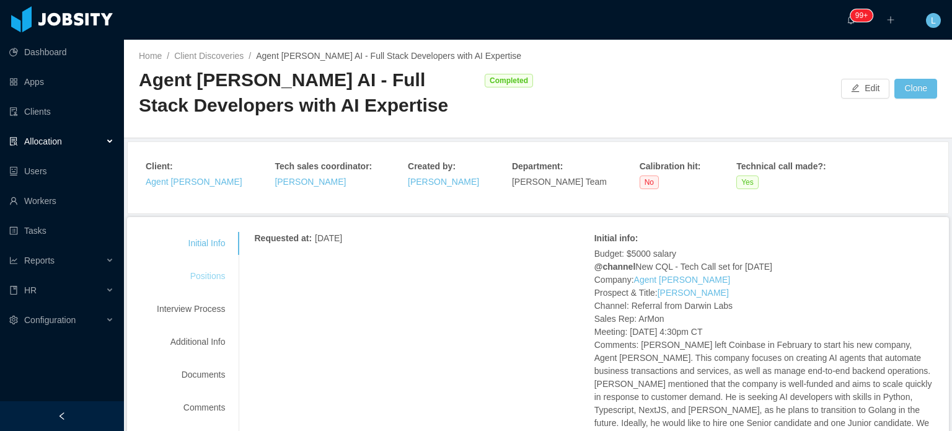
click at [203, 281] on div "Positions" at bounding box center [191, 276] width 98 height 23
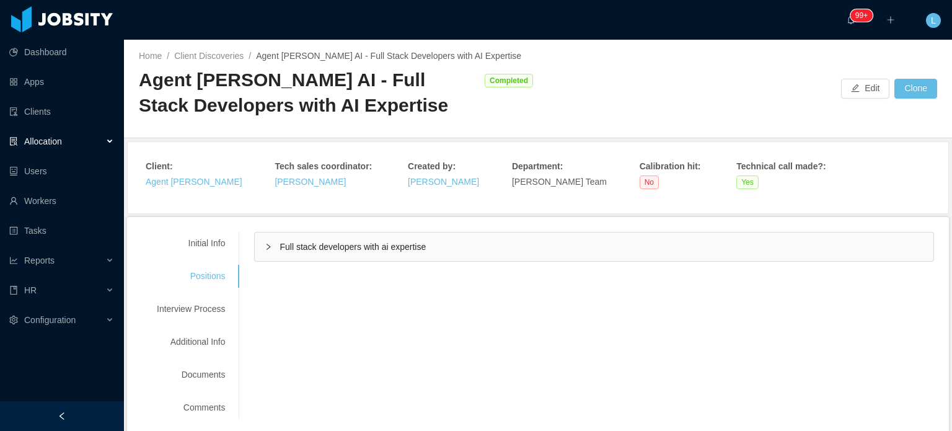
click at [351, 242] on span "Full stack developers with ai expertise" at bounding box center [352, 247] width 146 height 10
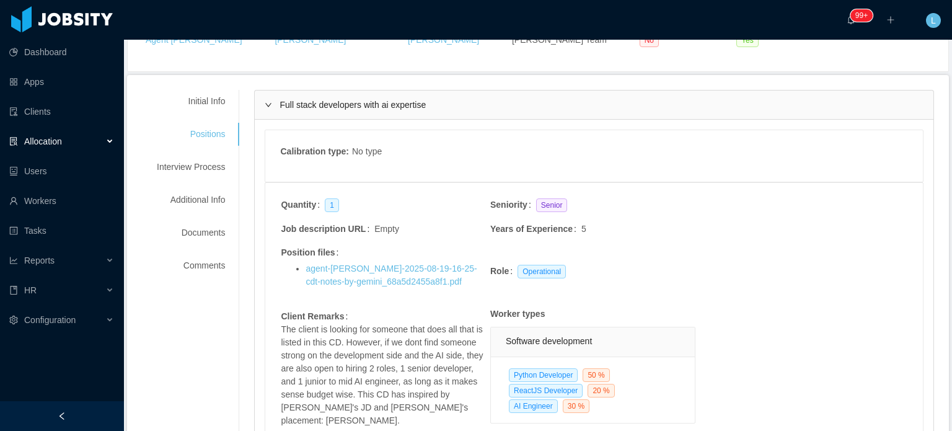
scroll to position [186, 0]
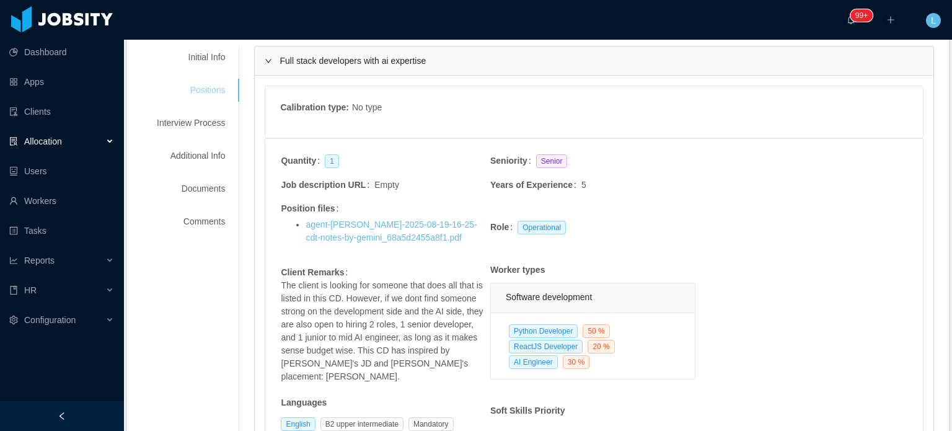
click at [195, 118] on div "Interview Process" at bounding box center [191, 123] width 98 height 23
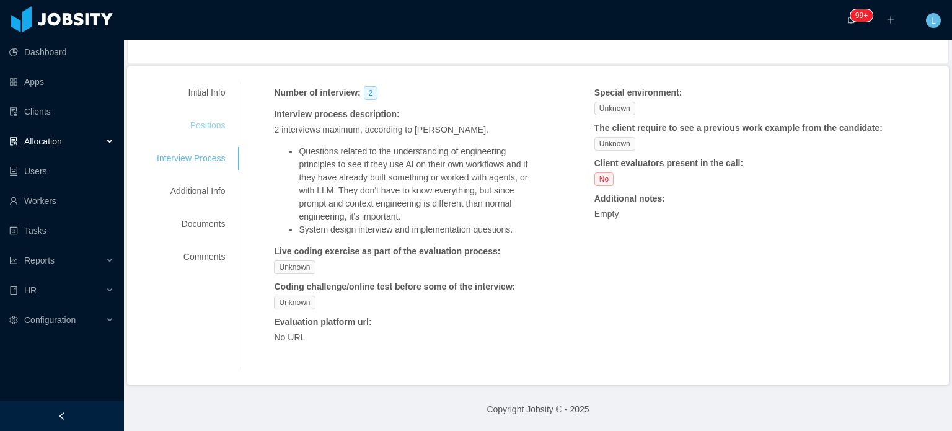
scroll to position [151, 0]
click at [191, 191] on div "Additional Info" at bounding box center [191, 191] width 98 height 23
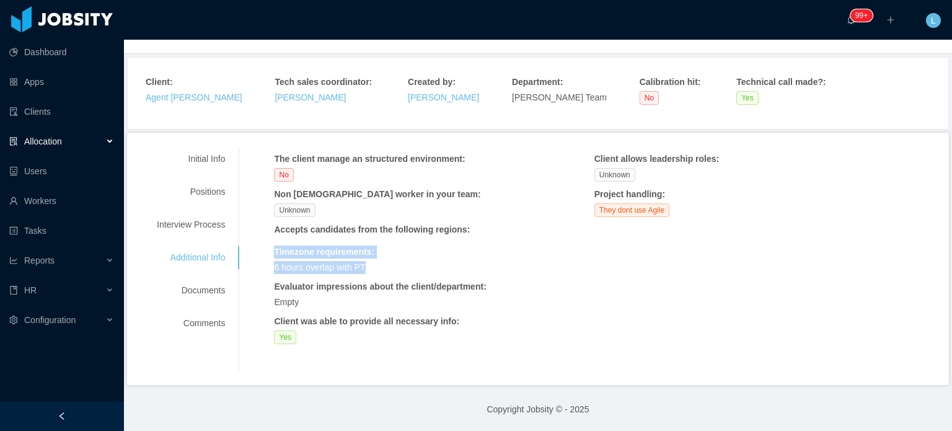
drag, startPoint x: 270, startPoint y: 250, endPoint x: 371, endPoint y: 267, distance: 103.1
click at [371, 267] on div "The client manage an structured environment : No Non [DEMOGRAPHIC_DATA] worker …" at bounding box center [594, 258] width 680 height 222
copy div "Timezone requirements : 6 hours overlap with PT"
click at [212, 222] on div "Interview Process" at bounding box center [191, 224] width 98 height 23
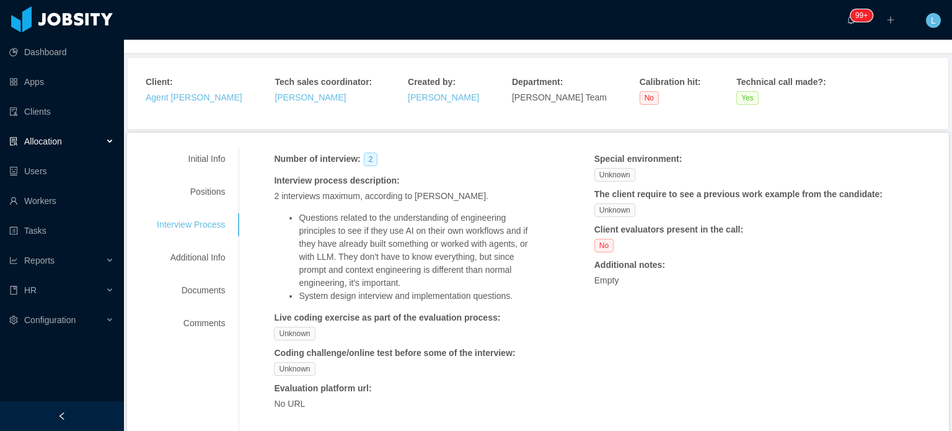
drag, startPoint x: 273, startPoint y: 195, endPoint x: 516, endPoint y: 293, distance: 262.1
click at [516, 293] on span "2 interviews maximum, according to [PERSON_NAME]. Questions related to the unde…" at bounding box center [407, 246] width 266 height 113
copy span "2 interviews maximum, according to [PERSON_NAME]. Questions related to the unde…"
click at [198, 193] on div "Positions" at bounding box center [191, 191] width 98 height 23
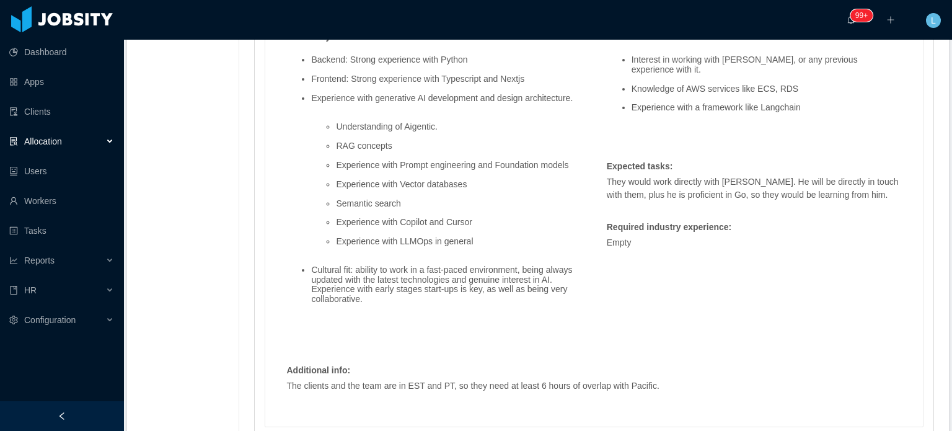
scroll to position [1090, 0]
drag, startPoint x: 717, startPoint y: 170, endPoint x: 741, endPoint y: 170, distance: 24.2
click at [741, 176] on p "They would work directly with [PERSON_NAME]. He will be directly in touch with …" at bounding box center [754, 189] width 295 height 26
drag, startPoint x: 716, startPoint y: 171, endPoint x: 745, endPoint y: 171, distance: 28.5
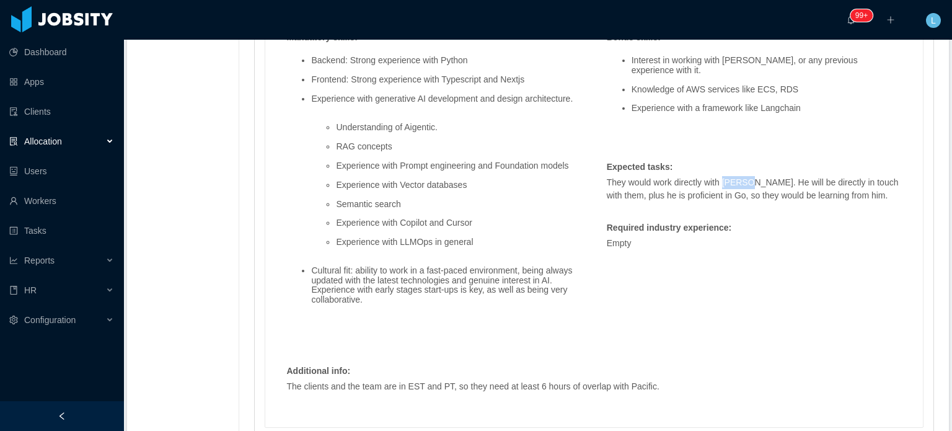
click at [745, 176] on p "They would work directly with [PERSON_NAME]. He will be directly in touch with …" at bounding box center [754, 189] width 295 height 26
copy p "Roshan"
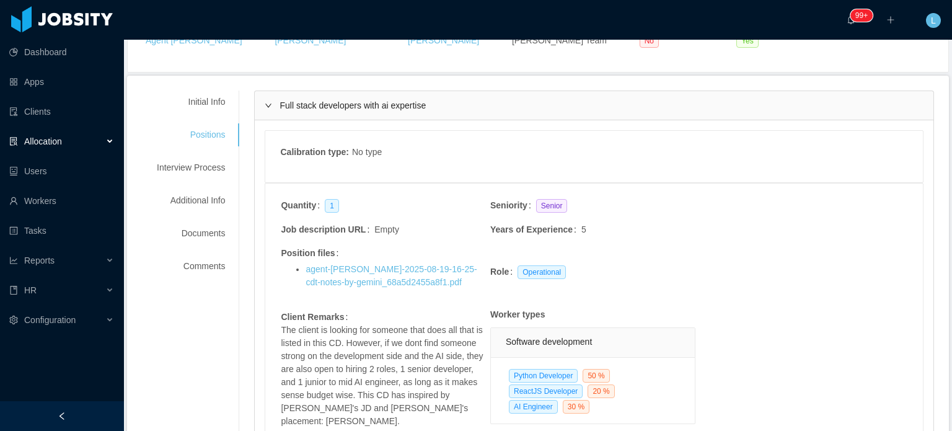
scroll to position [0, 0]
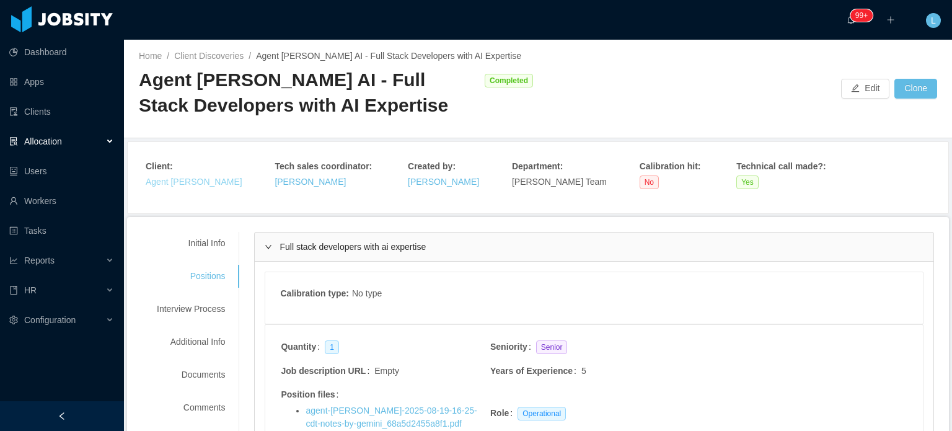
click at [180, 181] on link "Agent [PERSON_NAME]" at bounding box center [194, 182] width 97 height 10
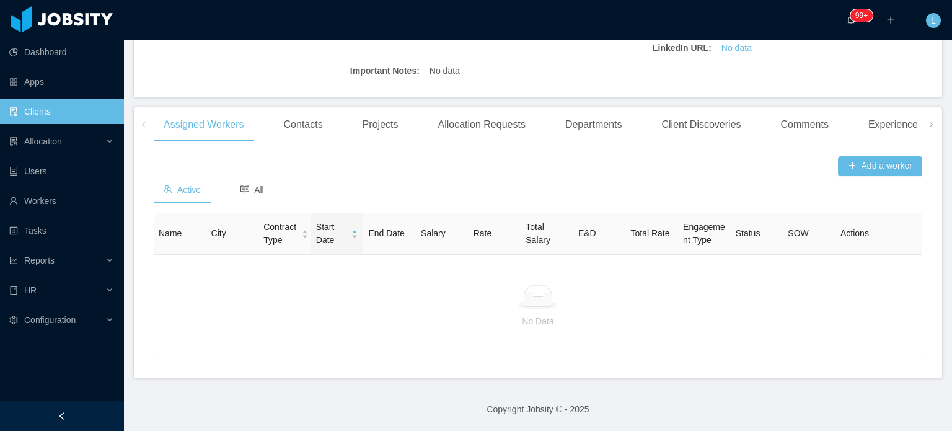
scroll to position [62, 0]
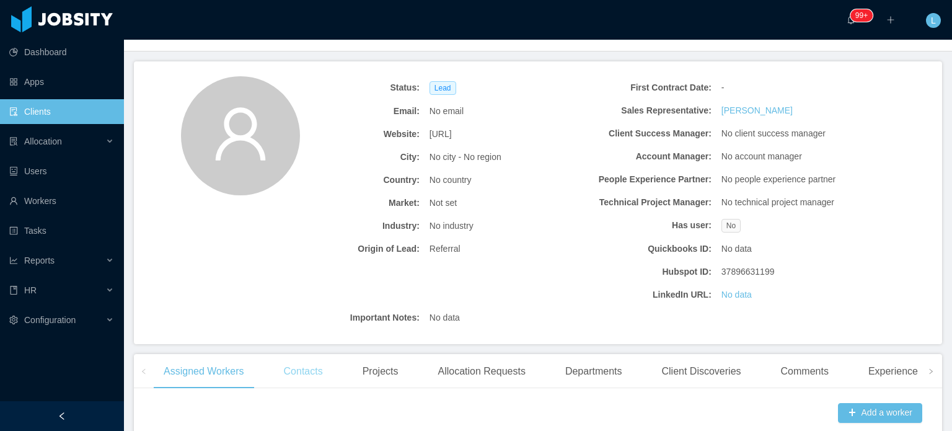
click at [311, 370] on div "Contacts" at bounding box center [303, 371] width 59 height 35
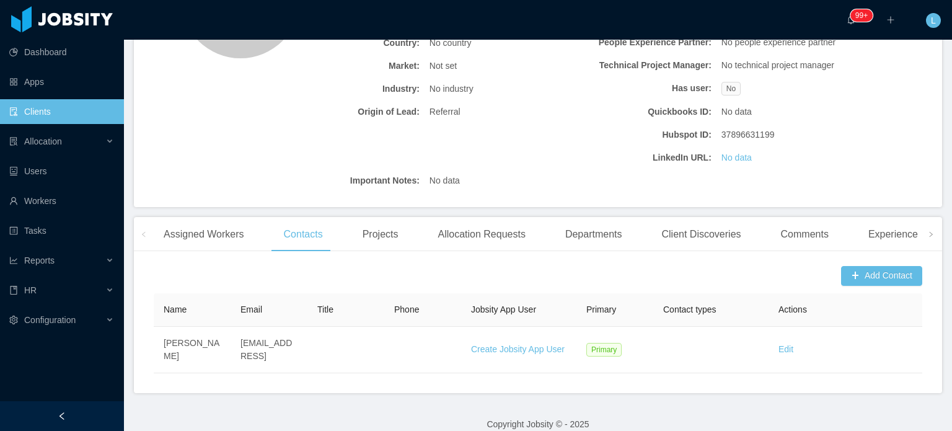
scroll to position [213, 0]
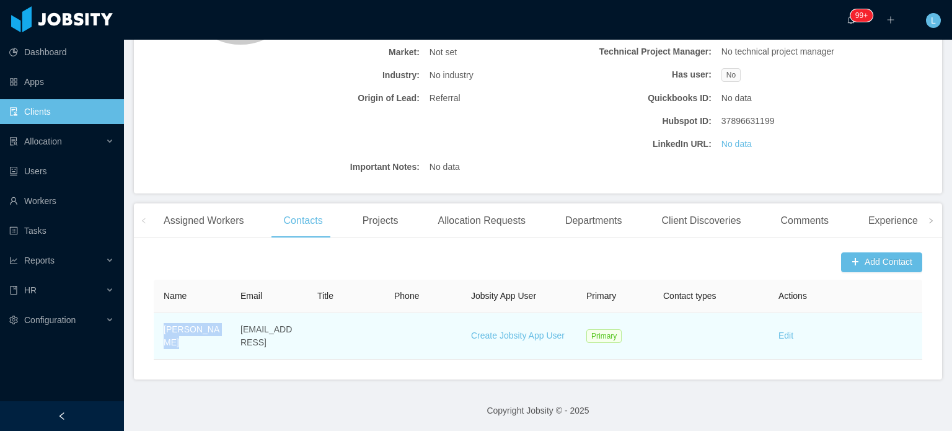
drag, startPoint x: 164, startPoint y: 334, endPoint x: 219, endPoint y: 336, distance: 54.6
click at [219, 336] on td "[PERSON_NAME]" at bounding box center [192, 336] width 77 height 46
copy td "[PERSON_NAME]"
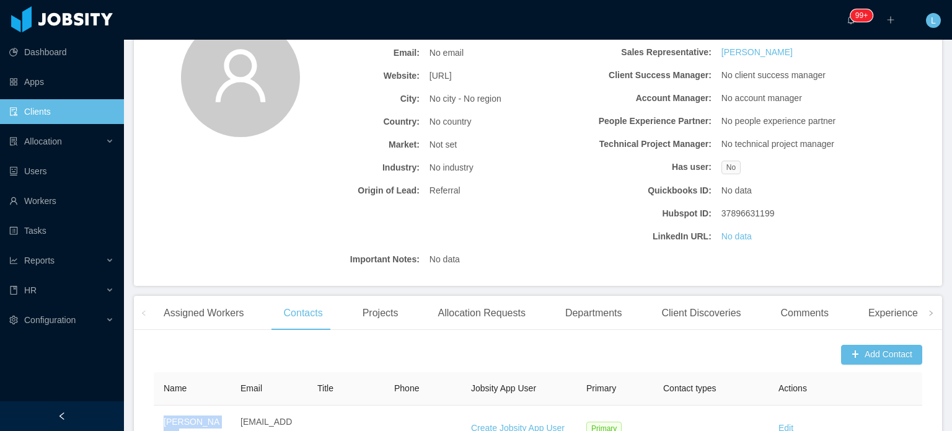
scroll to position [0, 0]
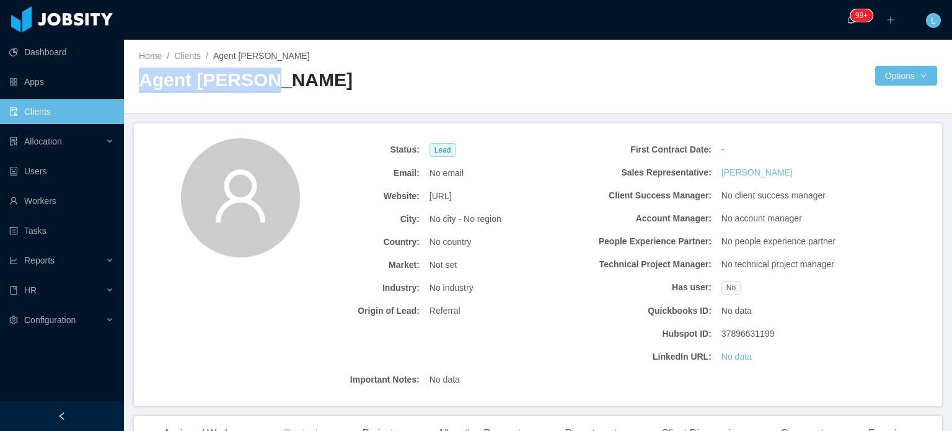
drag, startPoint x: 141, startPoint y: 77, endPoint x: 276, endPoint y: 81, distance: 135.1
click at [275, 81] on h2 "Agent [PERSON_NAME]" at bounding box center [338, 80] width 399 height 25
copy h2 "Agent [PERSON_NAME]"
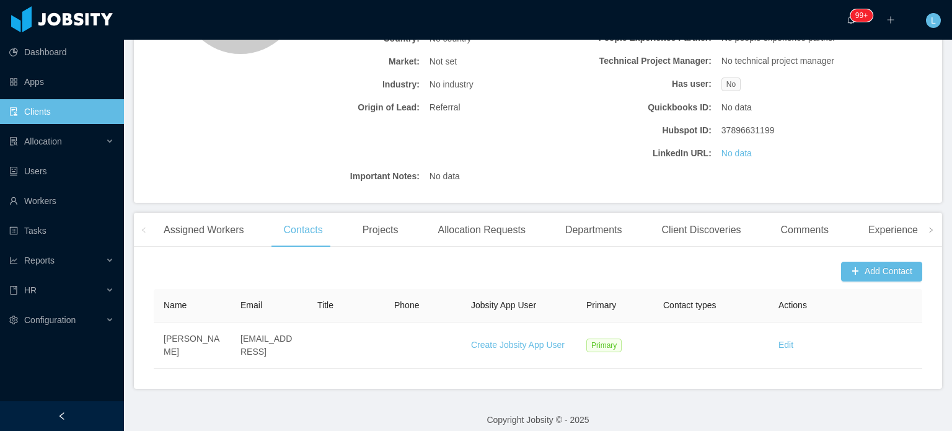
scroll to position [213, 0]
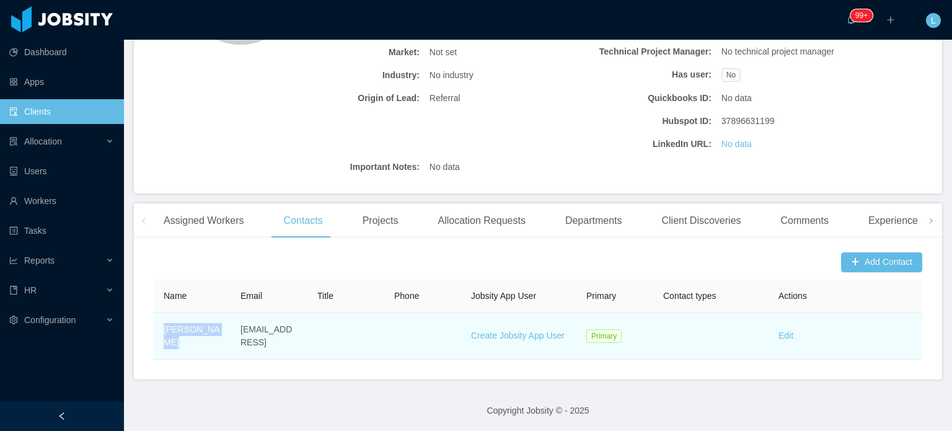
drag, startPoint x: 162, startPoint y: 334, endPoint x: 221, endPoint y: 331, distance: 58.3
click at [221, 331] on td "[PERSON_NAME]" at bounding box center [192, 336] width 77 height 46
copy td "[PERSON_NAME]"
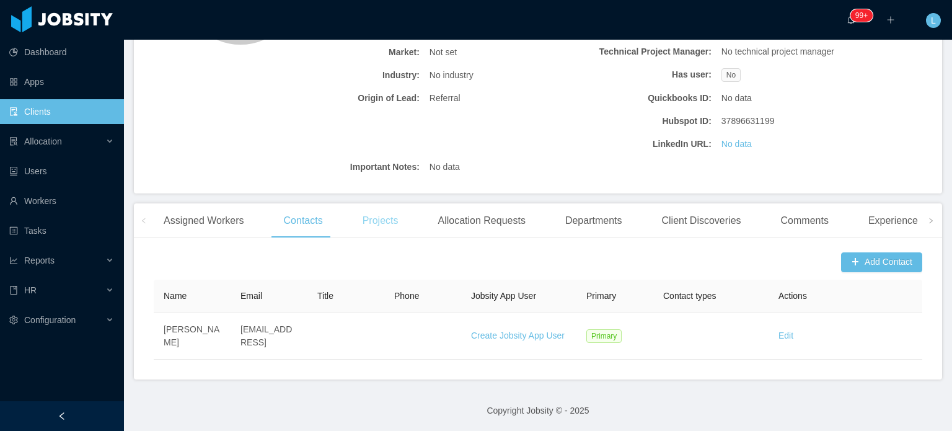
click at [370, 218] on div "Projects" at bounding box center [381, 220] width 56 height 35
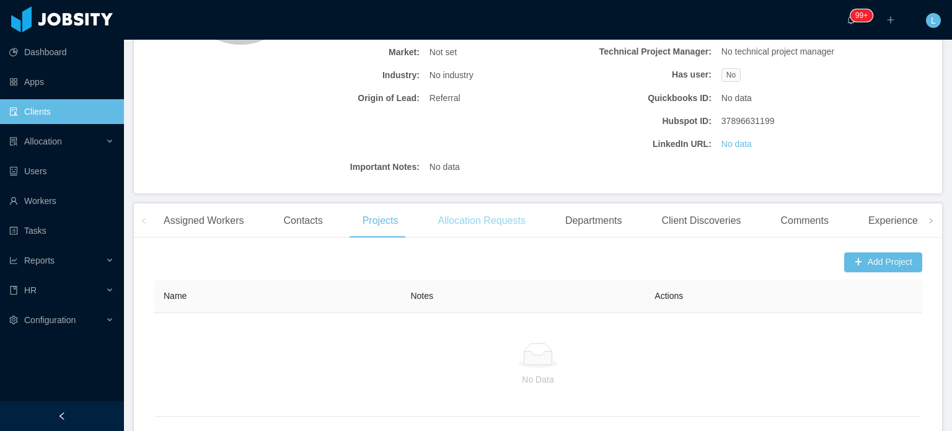
click at [468, 228] on div "Allocation Requests" at bounding box center [480, 220] width 107 height 35
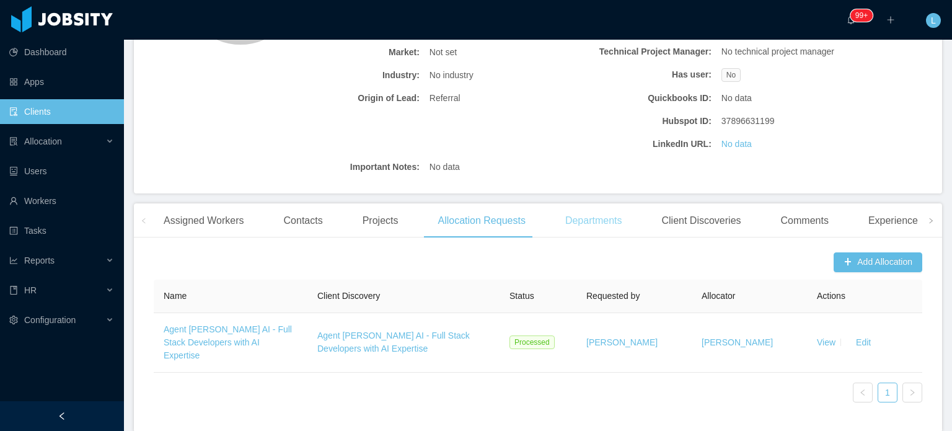
click at [580, 224] on div "Departments" at bounding box center [593, 220] width 77 height 35
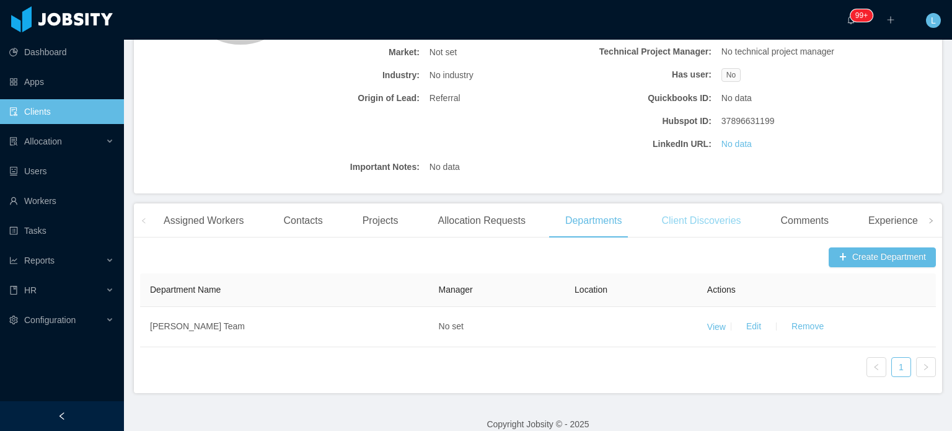
click at [686, 225] on div "Client Discoveries" at bounding box center [700, 220] width 99 height 35
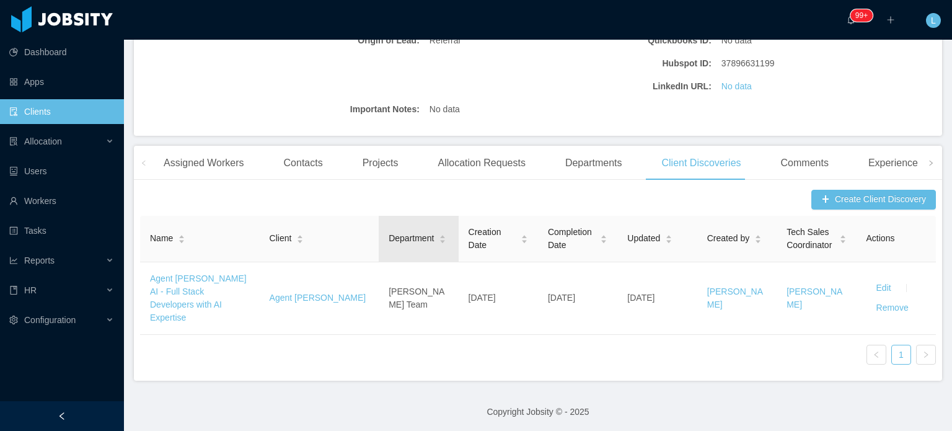
scroll to position [272, 0]
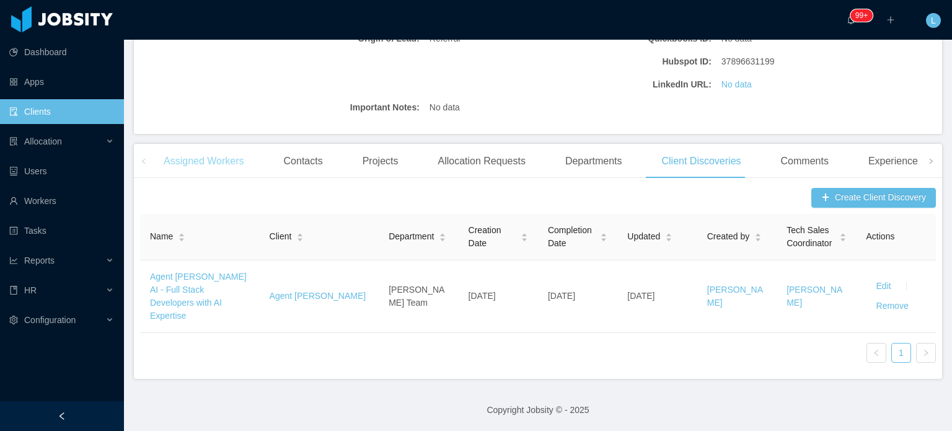
click at [203, 164] on div "Assigned Workers" at bounding box center [204, 161] width 100 height 35
